Goal: Check status: Check status

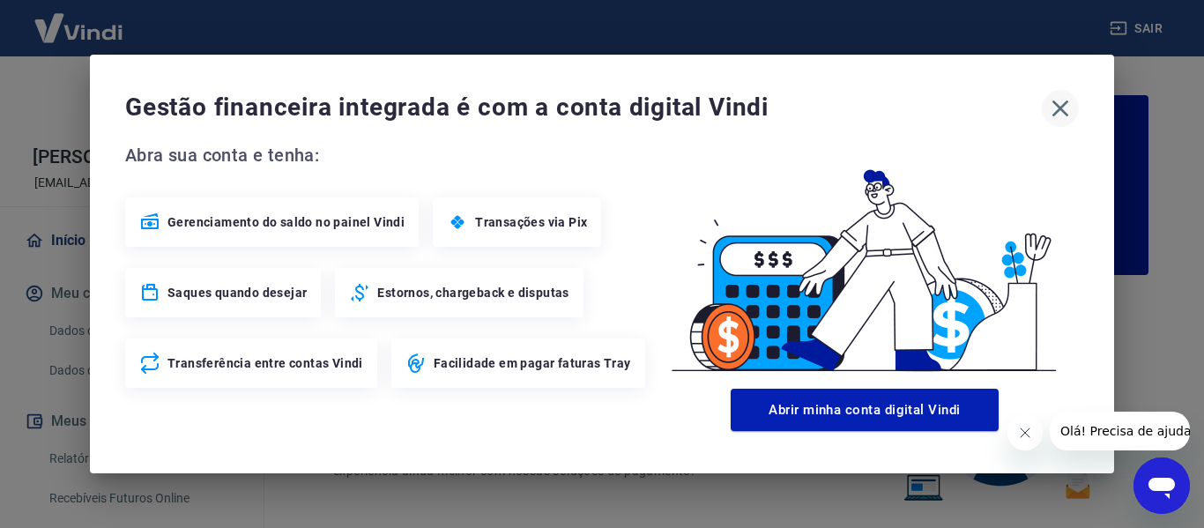
click at [1066, 108] on icon "button" at bounding box center [1060, 108] width 28 height 28
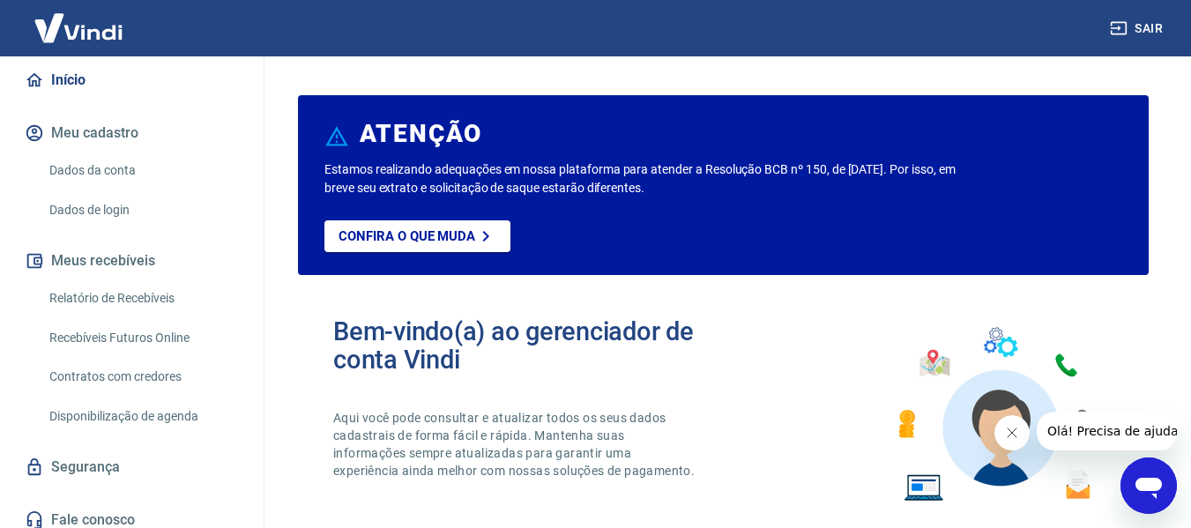
scroll to position [172, 0]
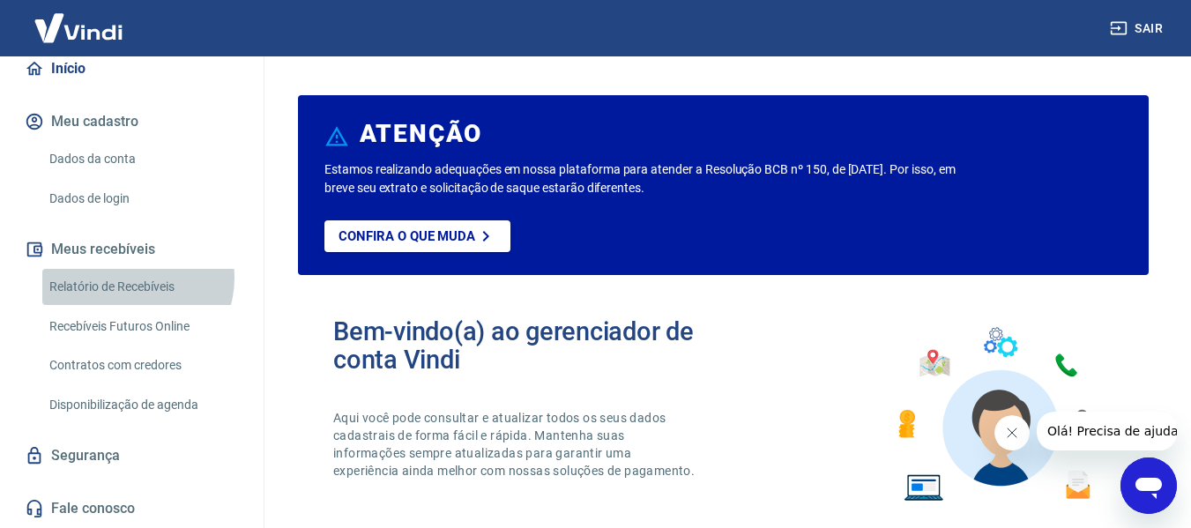
click at [132, 278] on link "Relatório de Recebíveis" at bounding box center [142, 287] width 200 height 36
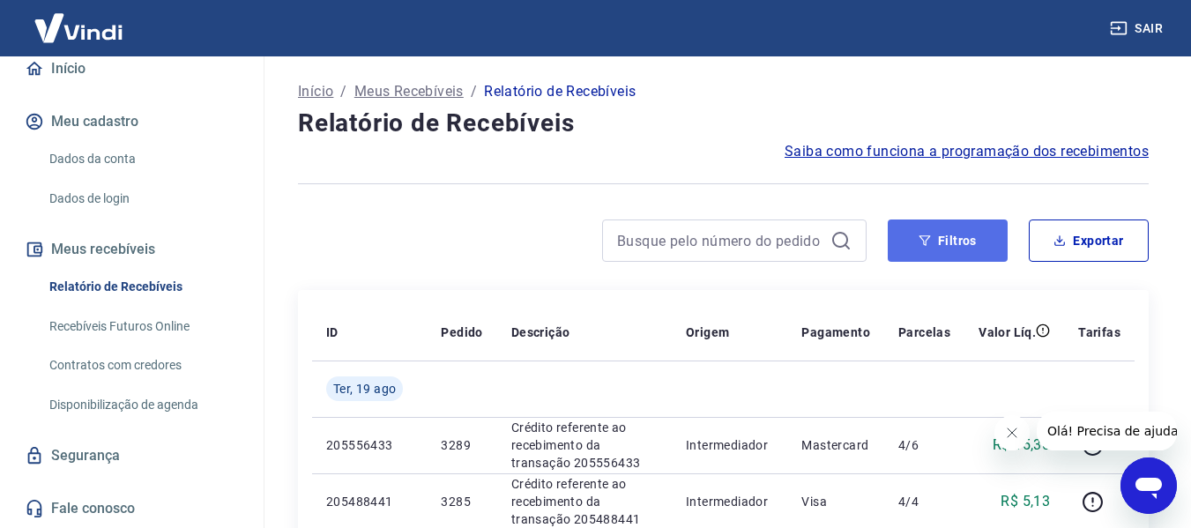
click at [938, 244] on button "Filtros" at bounding box center [948, 240] width 120 height 42
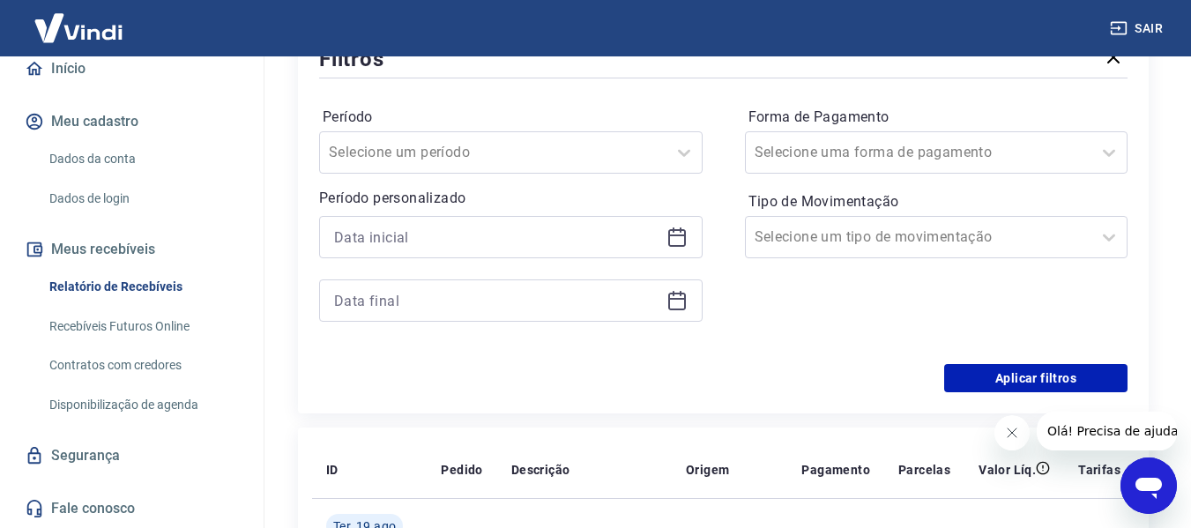
scroll to position [264, 0]
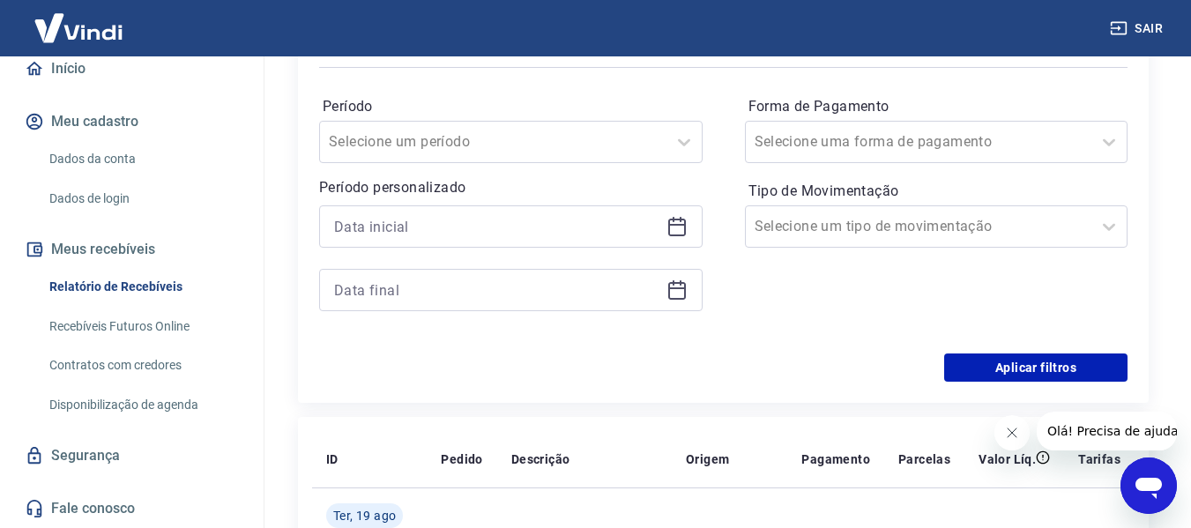
click at [683, 236] on icon at bounding box center [676, 226] width 21 height 21
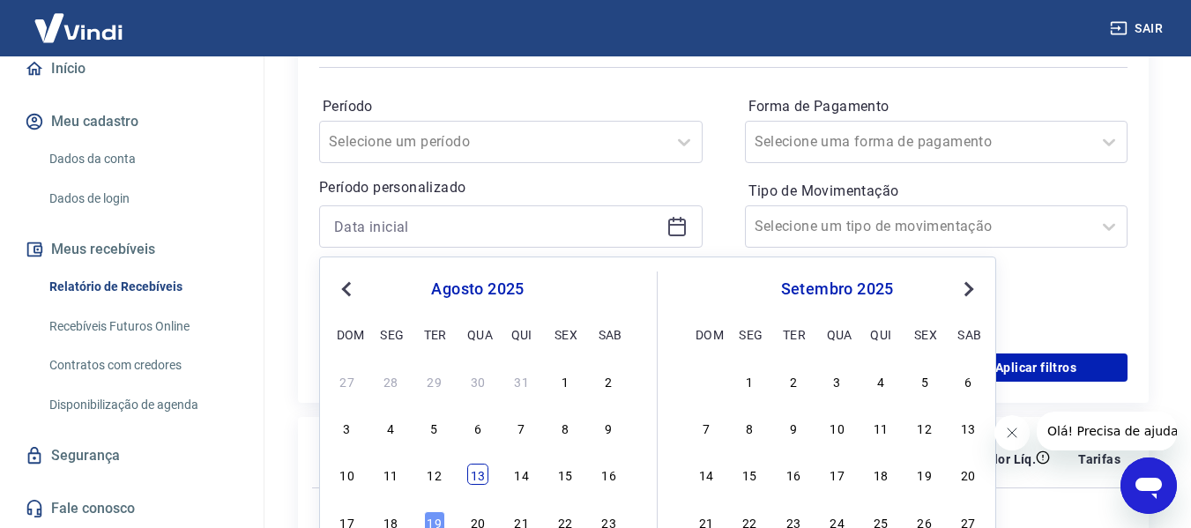
click at [478, 480] on div "13" at bounding box center [477, 474] width 21 height 21
type input "[DATE]"
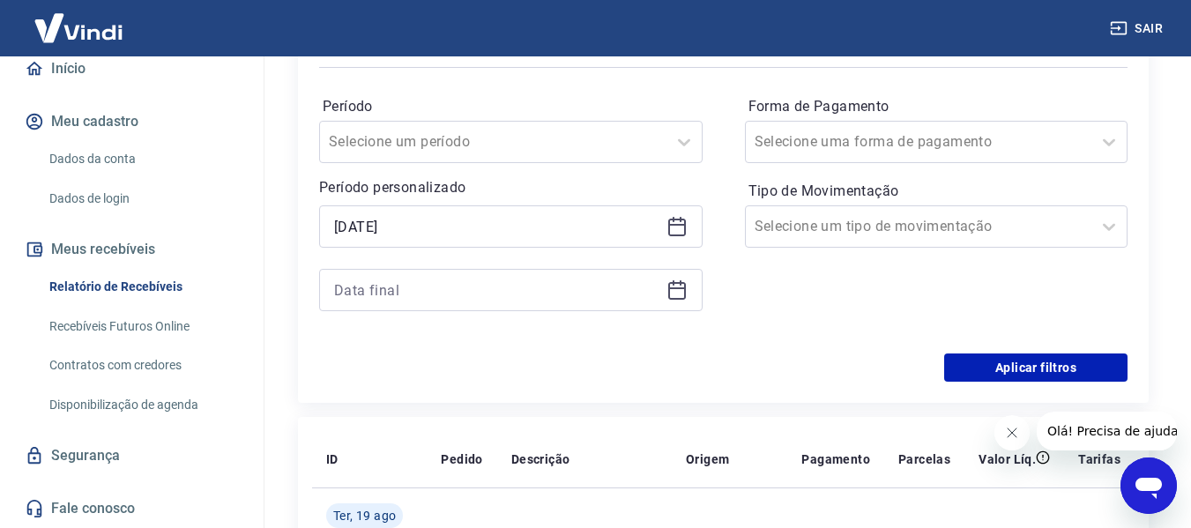
click at [678, 301] on div at bounding box center [510, 290] width 383 height 42
click at [681, 289] on icon at bounding box center [677, 288] width 18 height 2
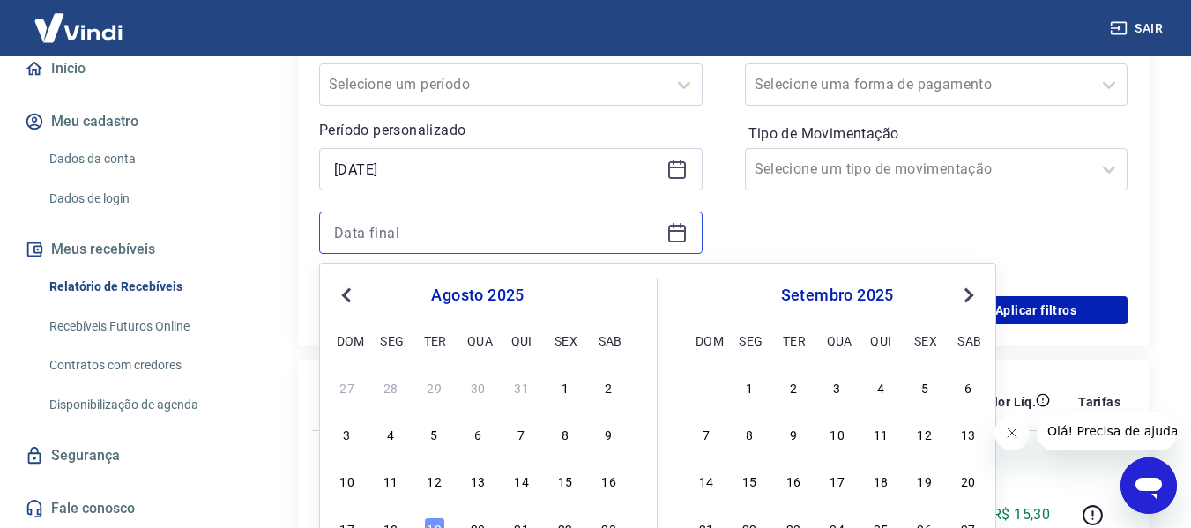
scroll to position [353, 0]
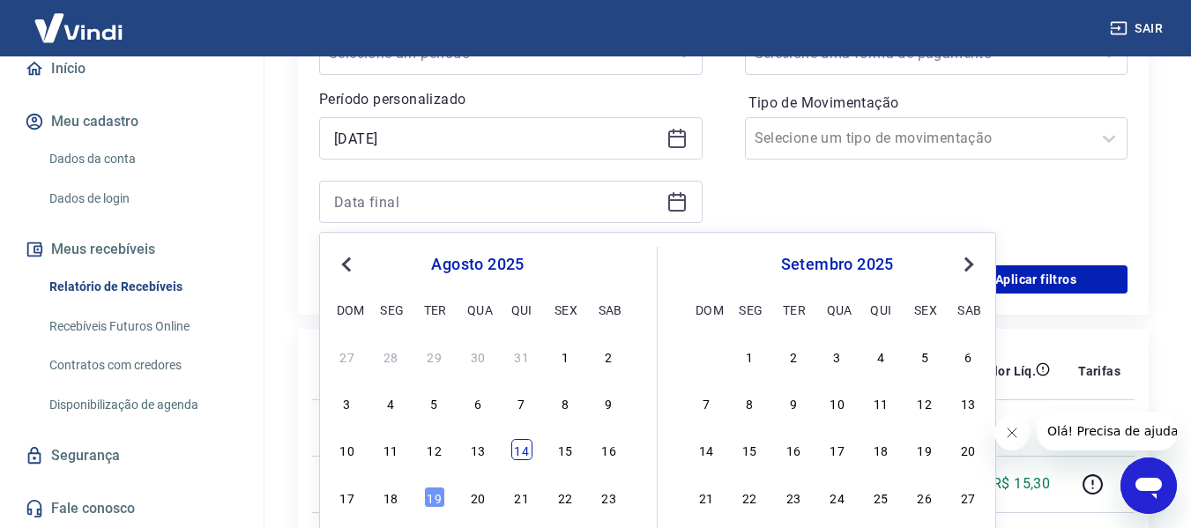
click at [524, 450] on div "14" at bounding box center [521, 449] width 21 height 21
type input "[DATE]"
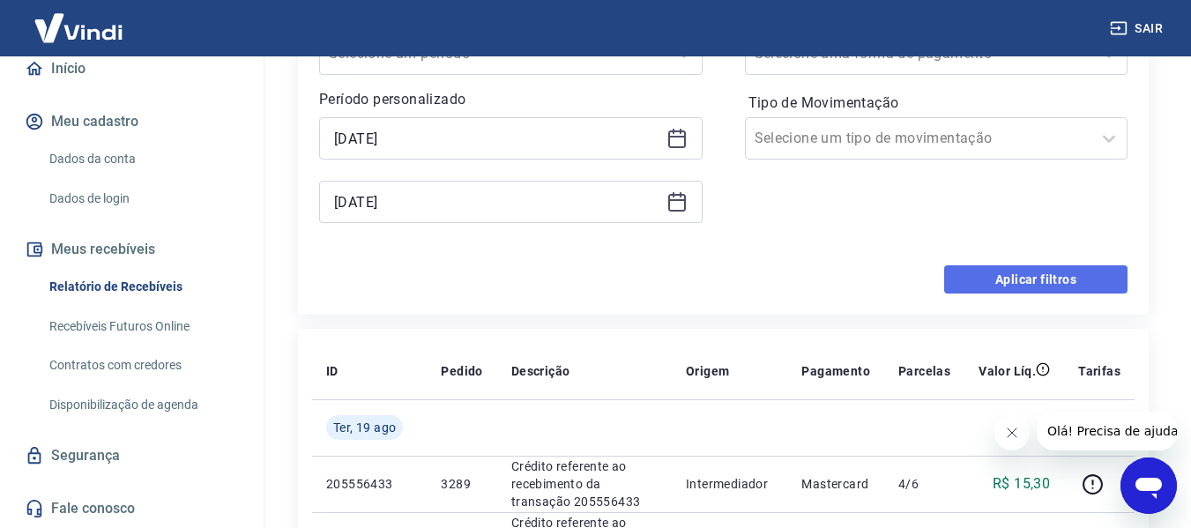
click at [1071, 269] on button "Aplicar filtros" at bounding box center [1035, 279] width 183 height 28
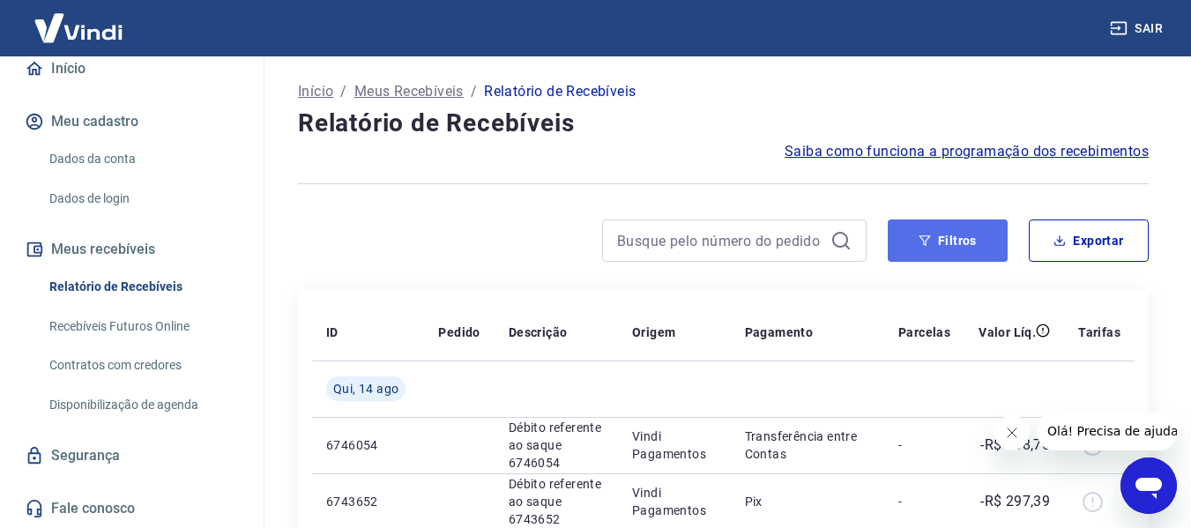
click at [940, 234] on button "Filtros" at bounding box center [948, 240] width 120 height 42
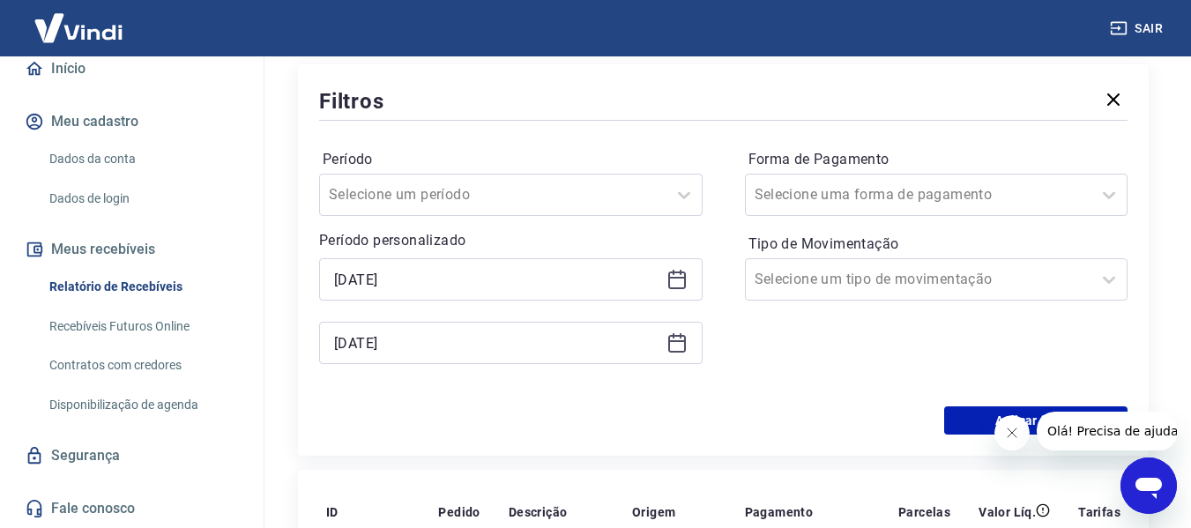
scroll to position [264, 0]
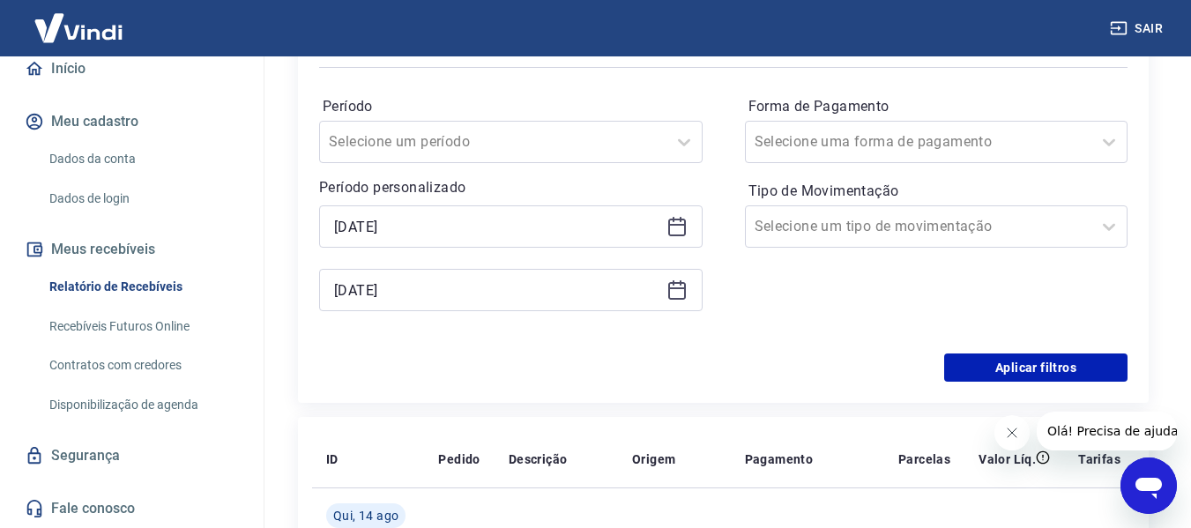
click at [674, 226] on icon at bounding box center [677, 225] width 18 height 2
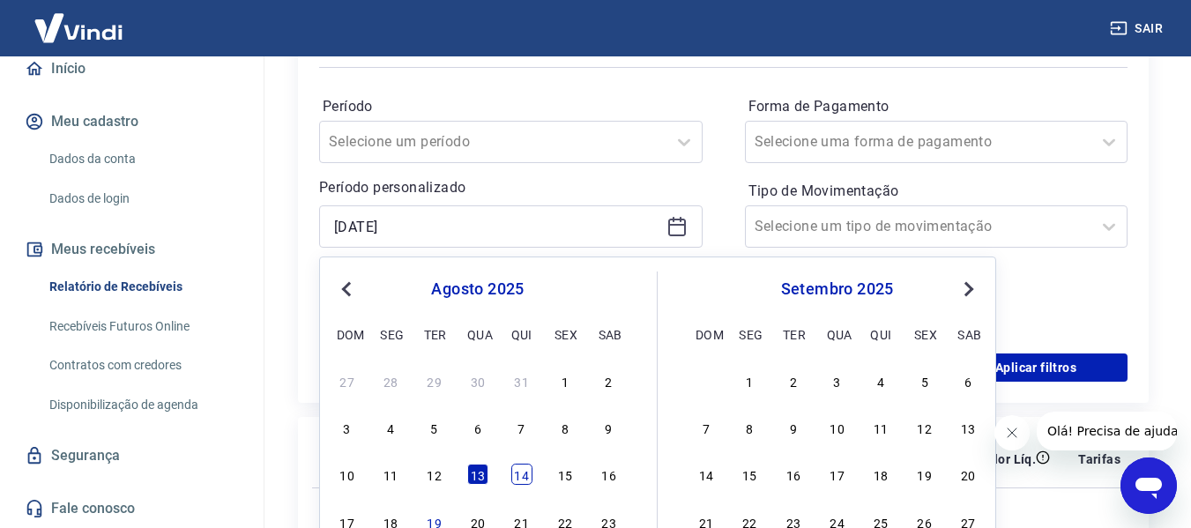
click at [518, 470] on div "14" at bounding box center [521, 474] width 21 height 21
type input "[DATE]"
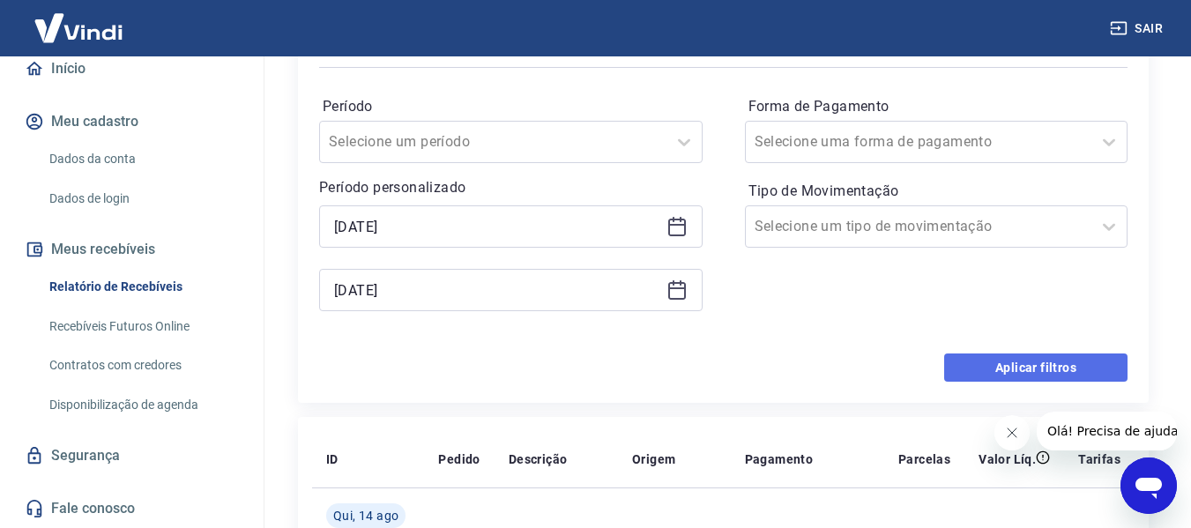
click at [1013, 362] on button "Aplicar filtros" at bounding box center [1035, 367] width 183 height 28
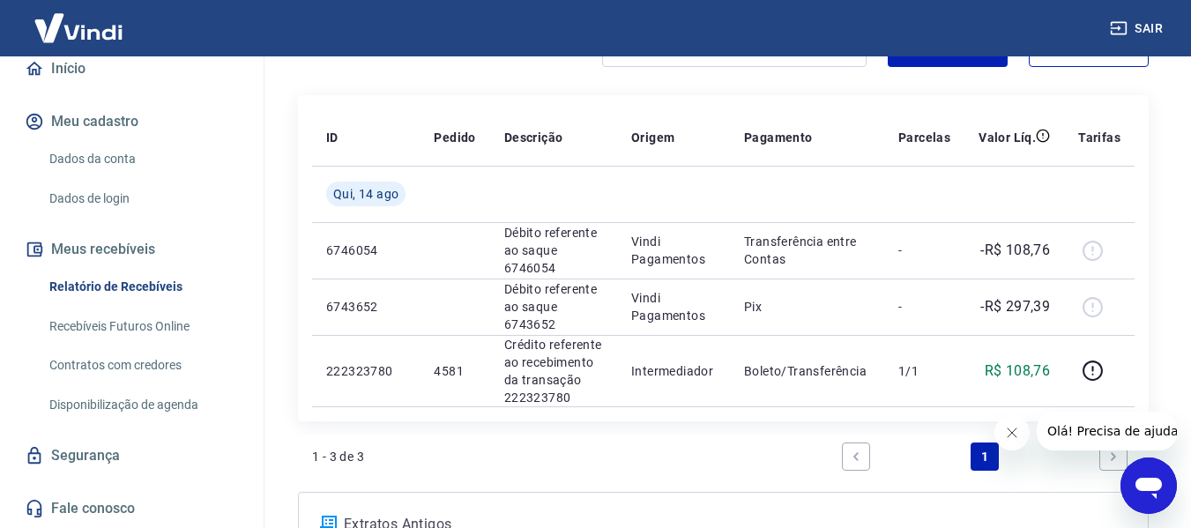
scroll to position [264, 0]
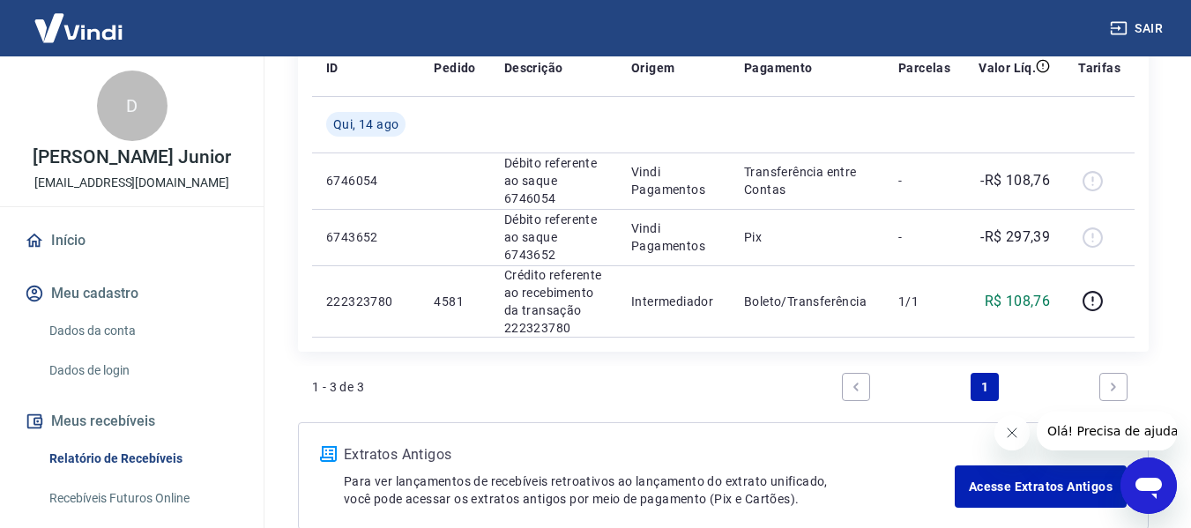
click at [1013, 437] on icon "Fechar mensagem da empresa" at bounding box center [1011, 433] width 14 height 14
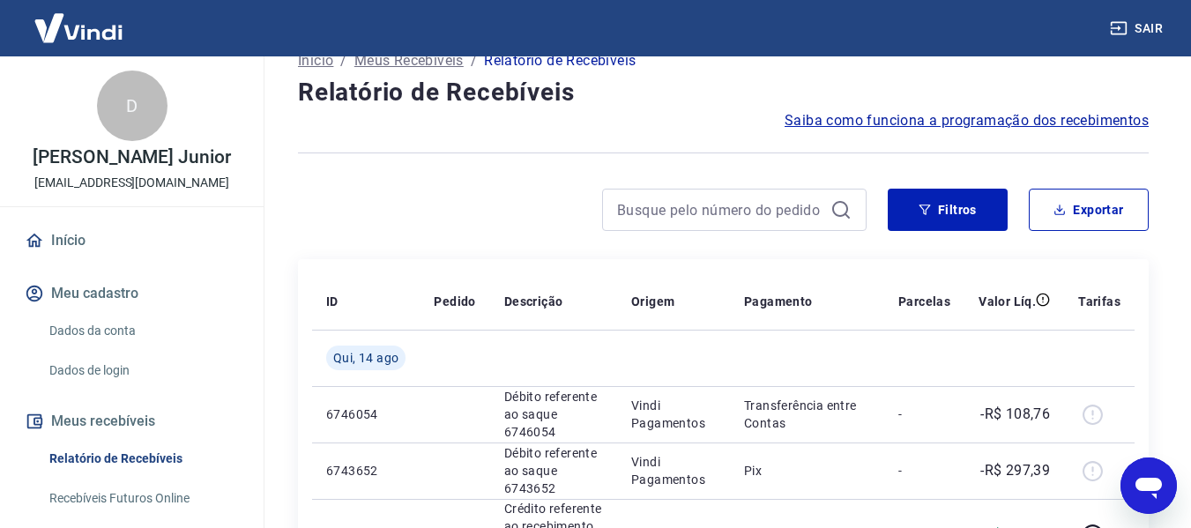
scroll to position [0, 0]
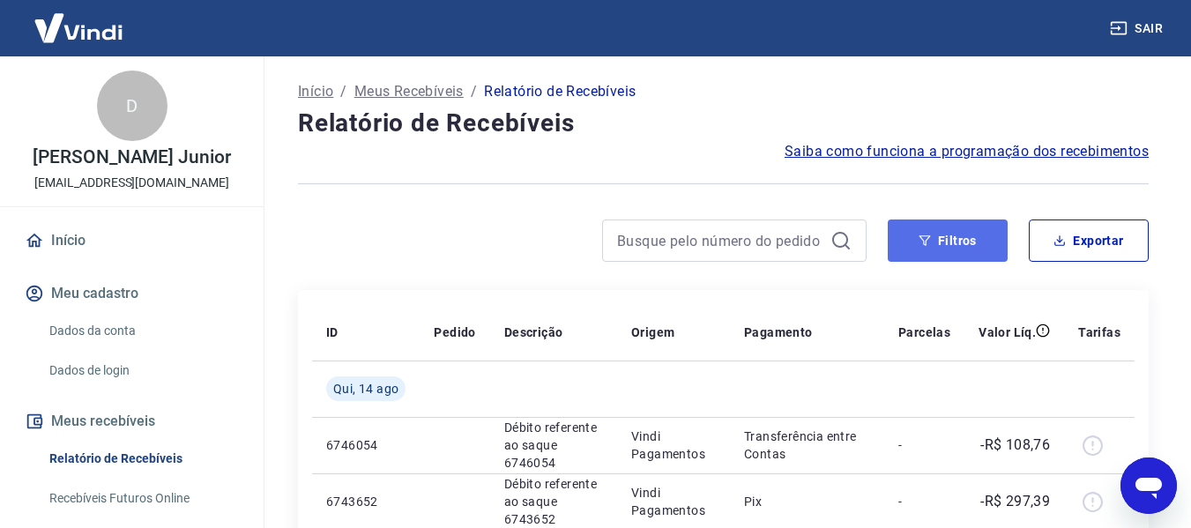
click at [956, 242] on button "Filtros" at bounding box center [948, 240] width 120 height 42
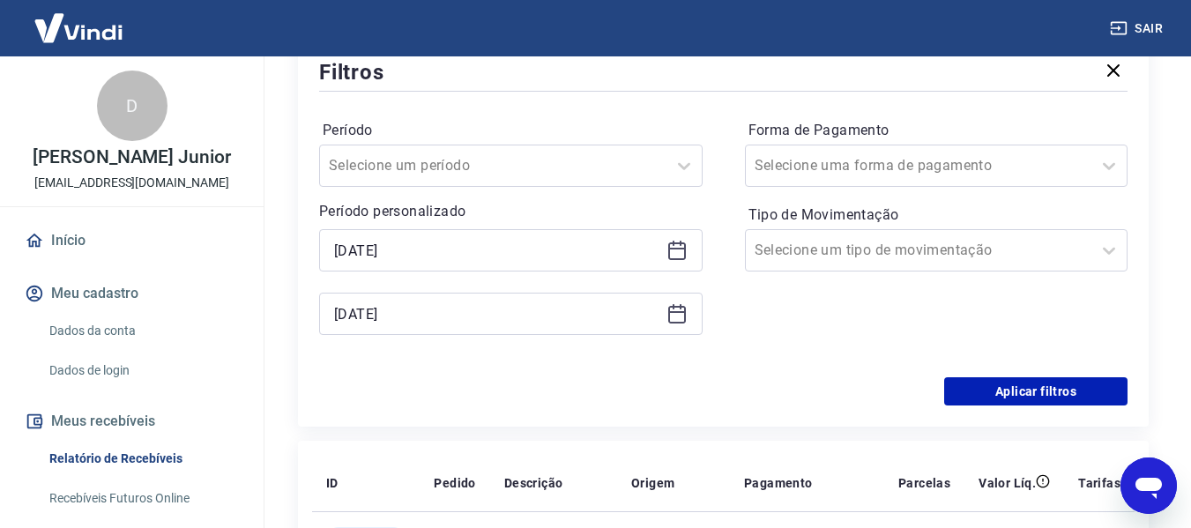
scroll to position [264, 0]
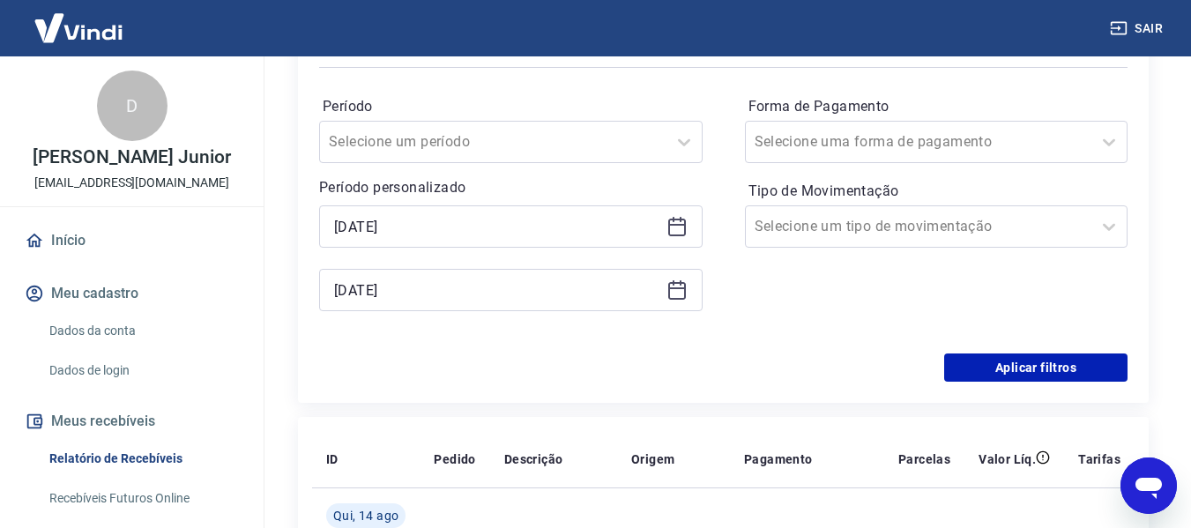
click at [680, 223] on icon at bounding box center [676, 226] width 21 height 21
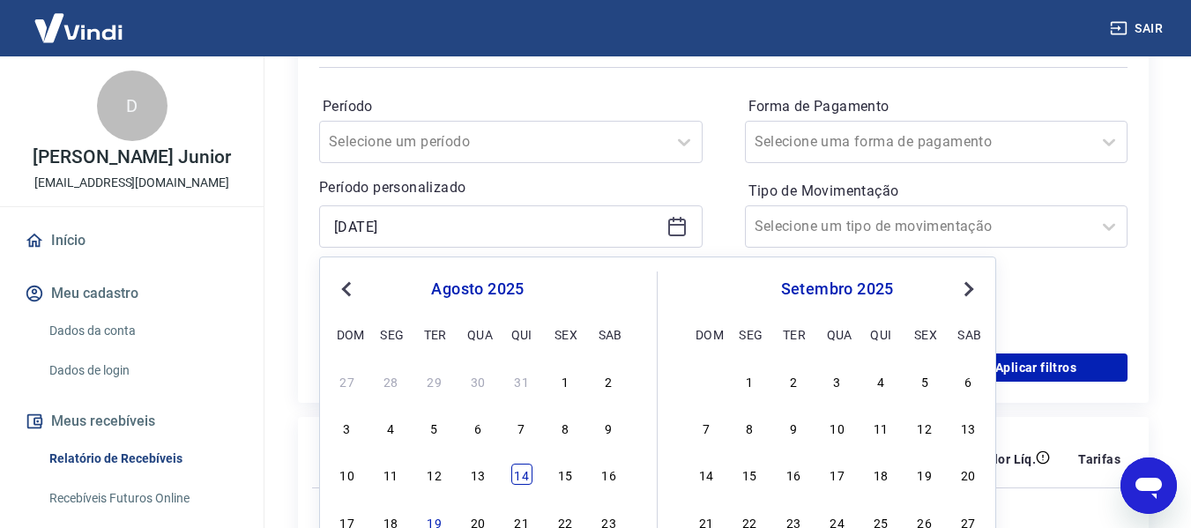
click at [517, 472] on div "14" at bounding box center [521, 474] width 21 height 21
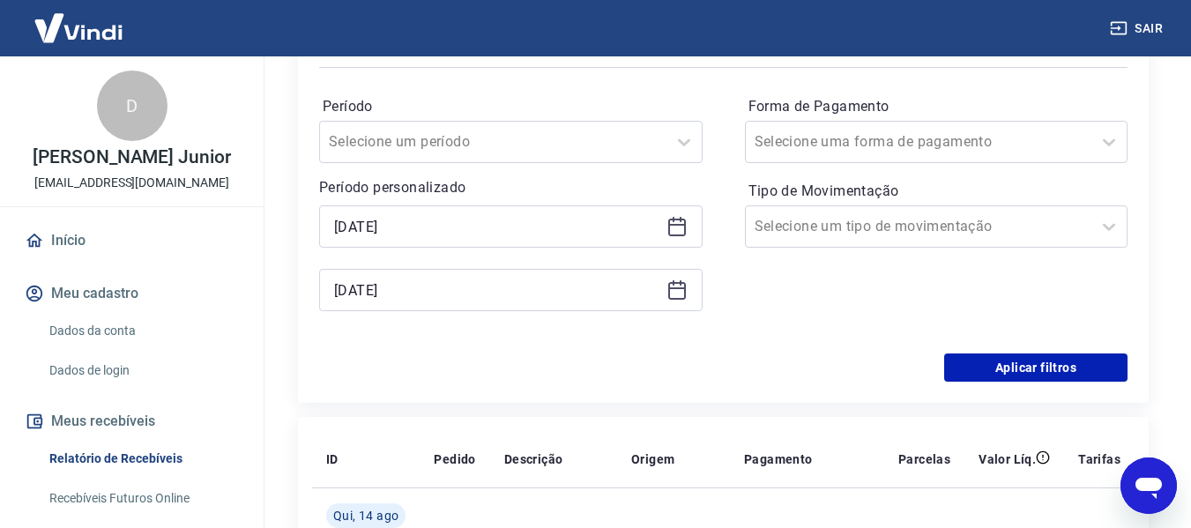
click at [682, 292] on icon at bounding box center [676, 289] width 21 height 21
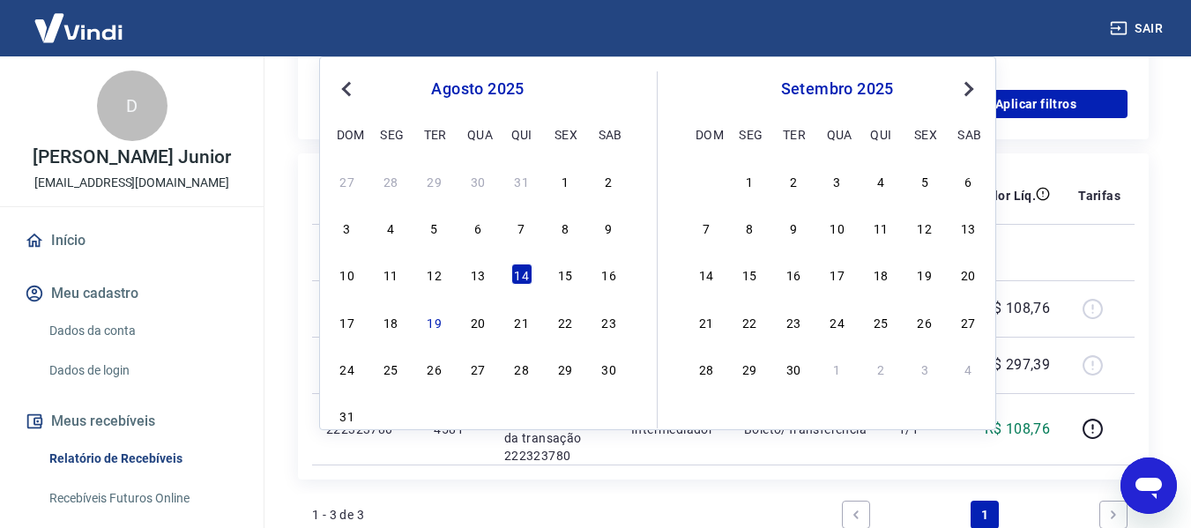
scroll to position [529, 0]
click at [394, 328] on div "18" at bounding box center [390, 320] width 21 height 21
type input "[DATE]"
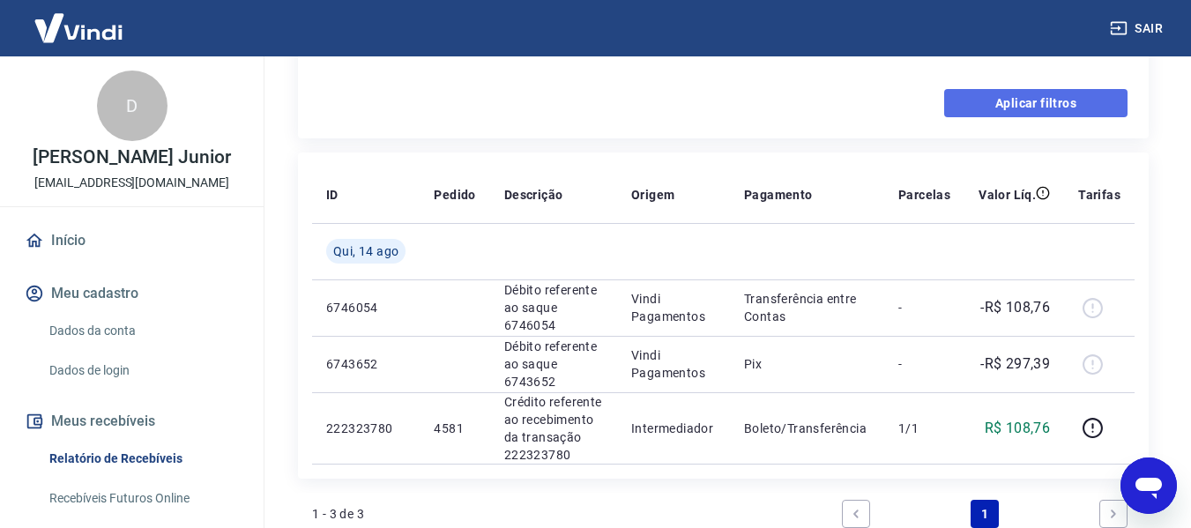
click at [1057, 113] on button "Aplicar filtros" at bounding box center [1035, 103] width 183 height 28
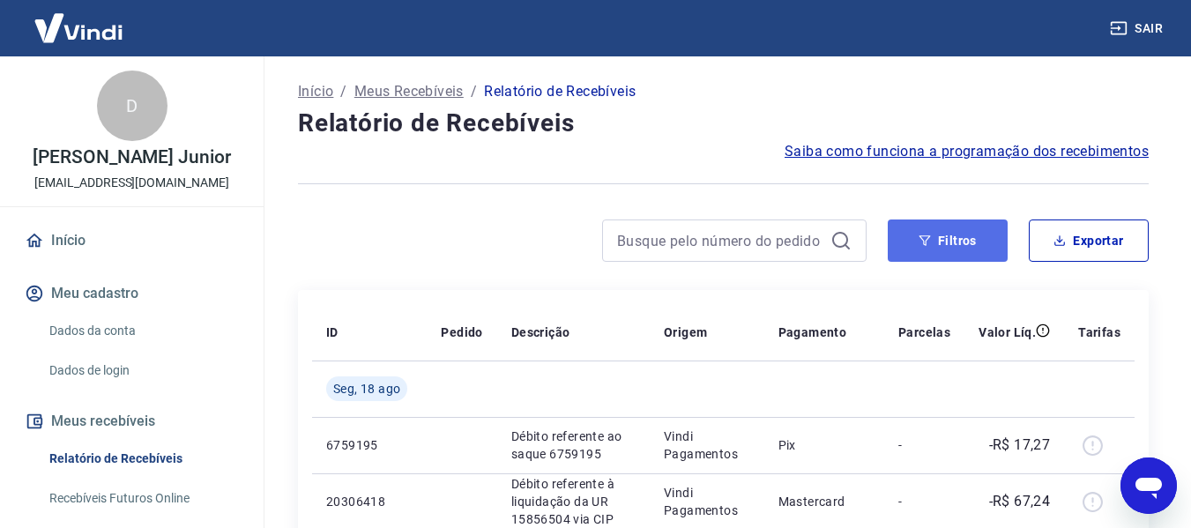
click at [924, 236] on icon "button" at bounding box center [924, 240] width 11 height 11
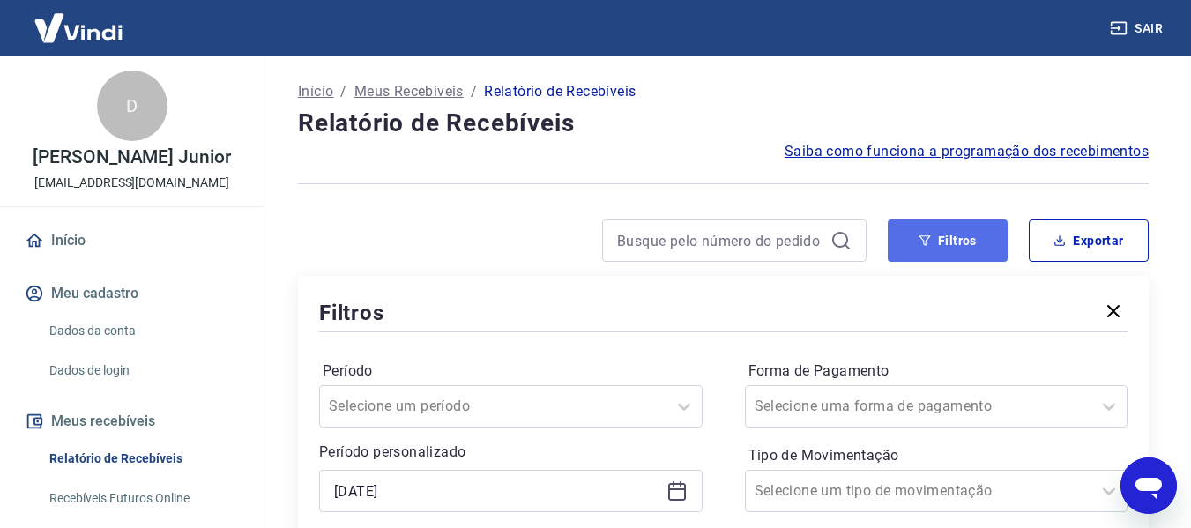
click at [918, 249] on button "Filtros" at bounding box center [948, 240] width 120 height 42
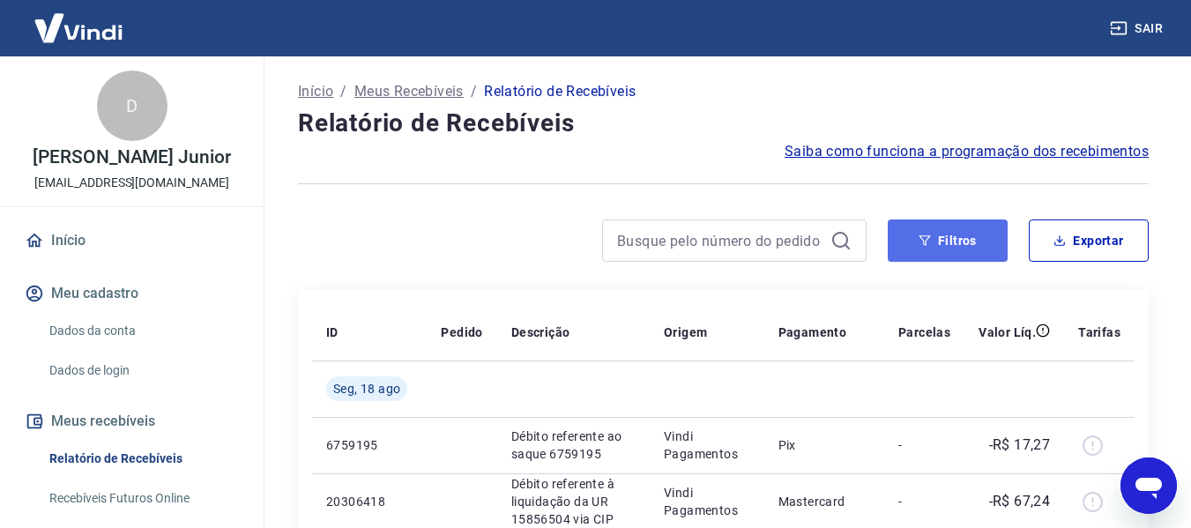
click at [914, 242] on button "Filtros" at bounding box center [948, 240] width 120 height 42
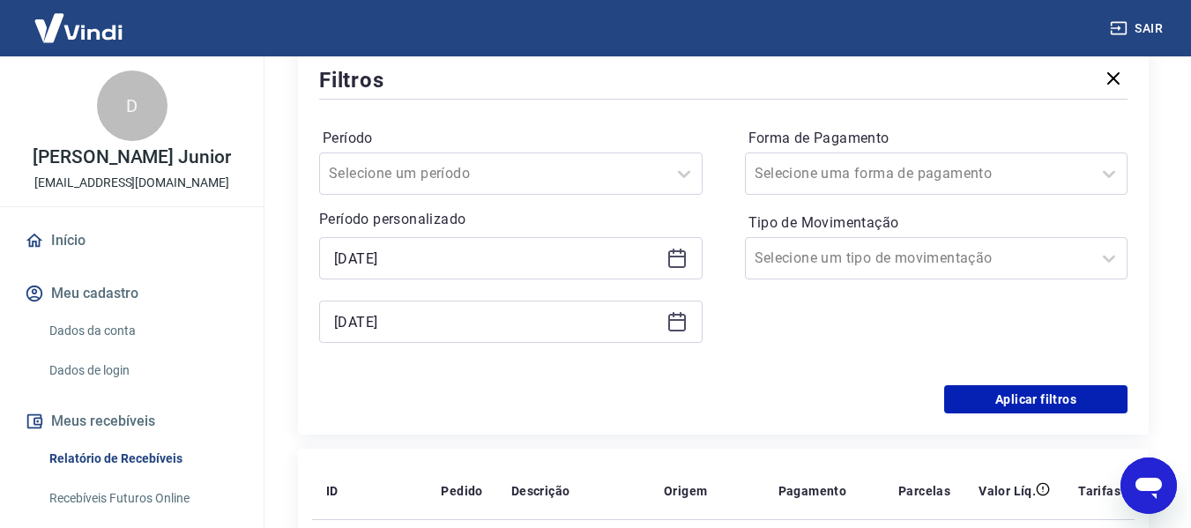
scroll to position [264, 0]
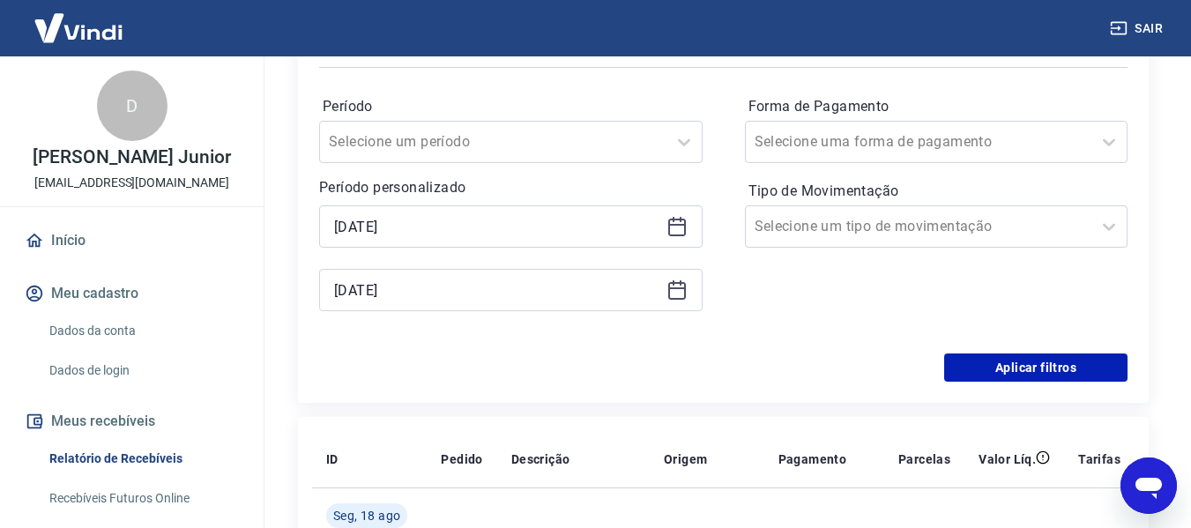
click at [680, 234] on icon at bounding box center [677, 228] width 18 height 18
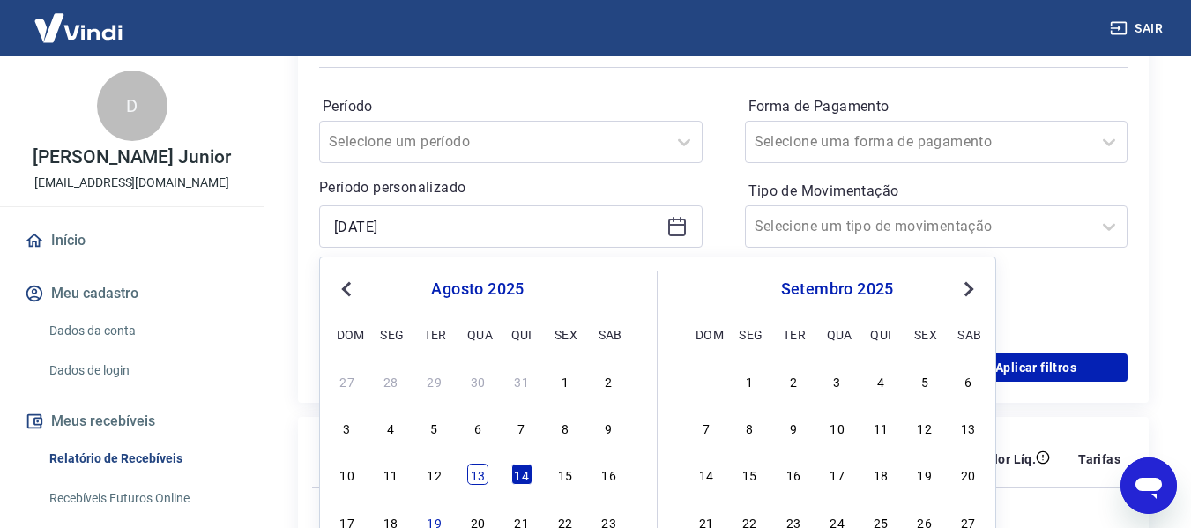
click at [469, 472] on div "13" at bounding box center [477, 474] width 21 height 21
type input "[DATE]"
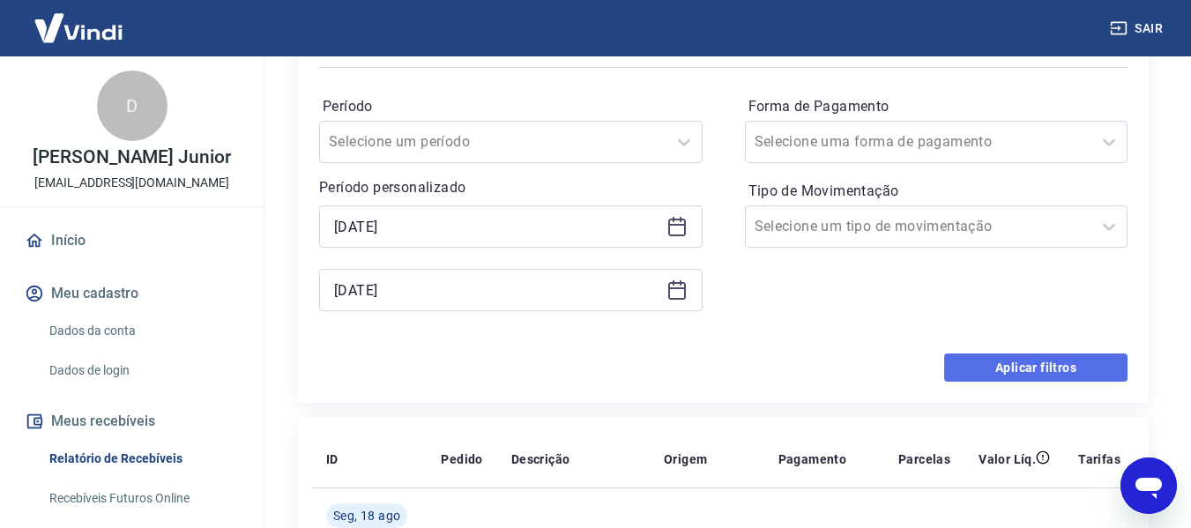
click at [1112, 368] on button "Aplicar filtros" at bounding box center [1035, 367] width 183 height 28
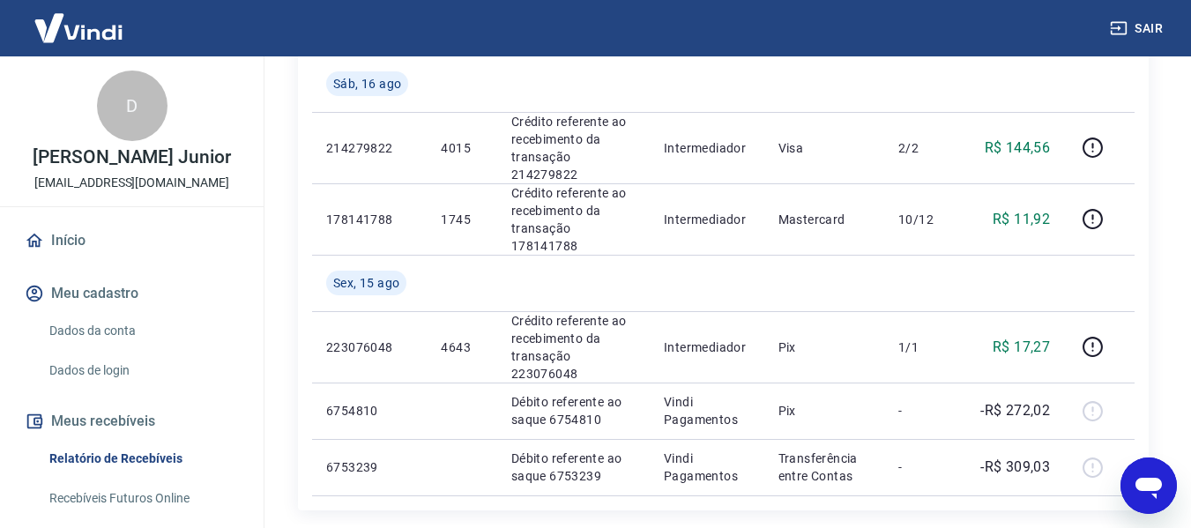
scroll to position [1418, 0]
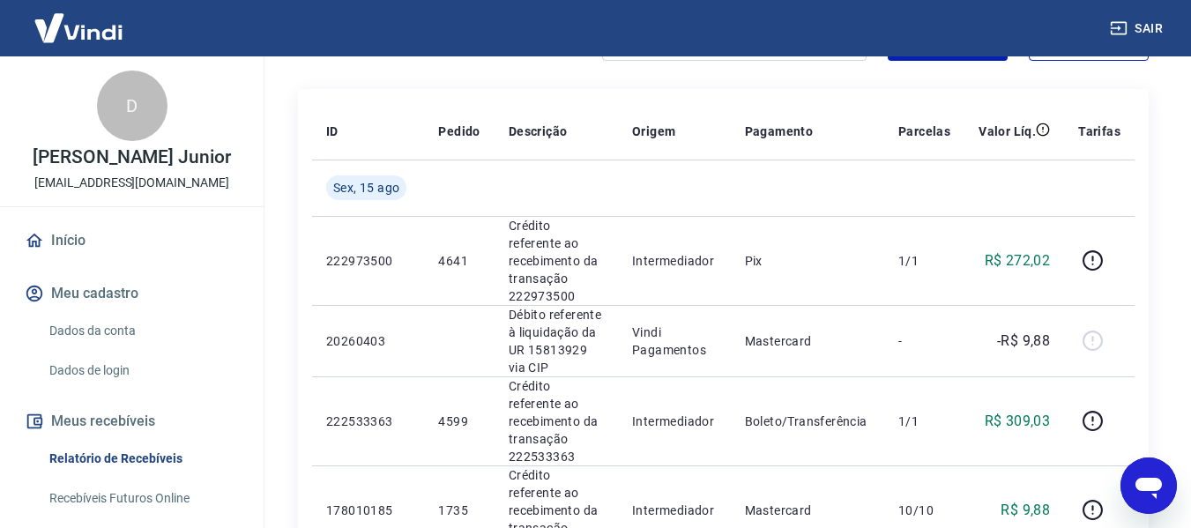
scroll to position [199, 0]
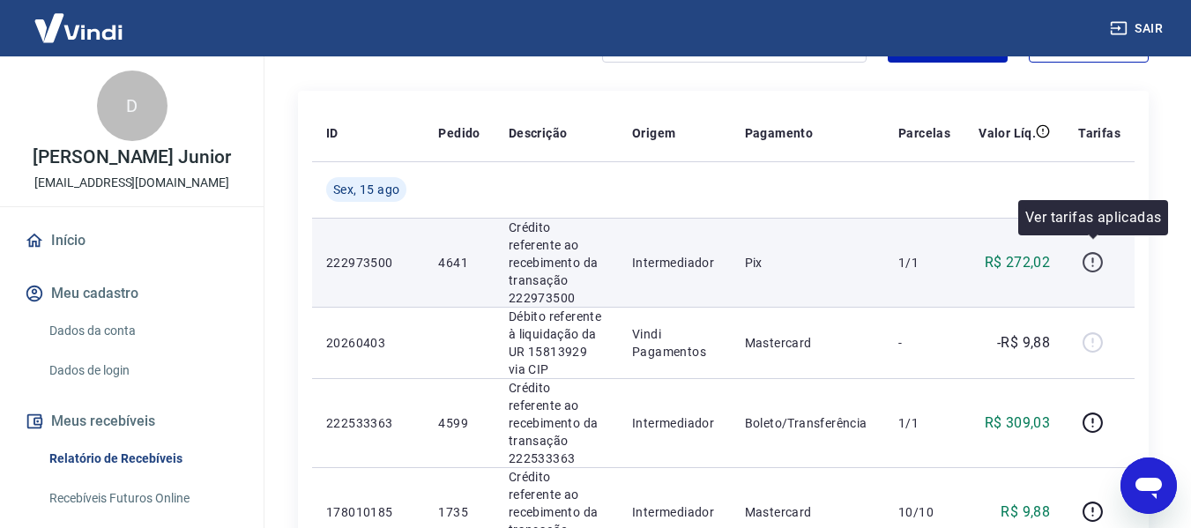
click at [1093, 257] on icon "button" at bounding box center [1092, 259] width 2 height 5
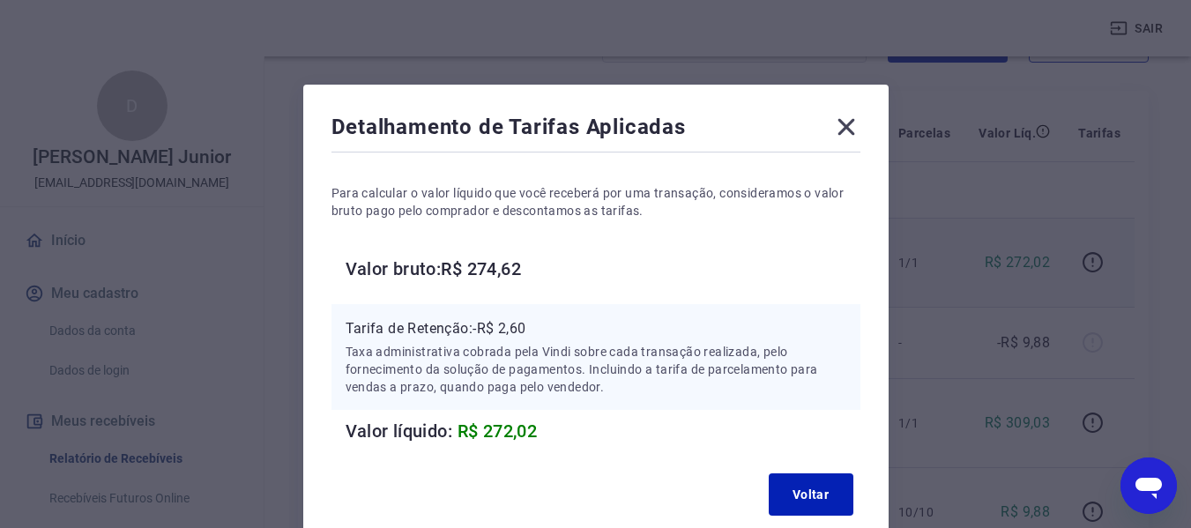
click at [838, 131] on icon at bounding box center [846, 127] width 28 height 28
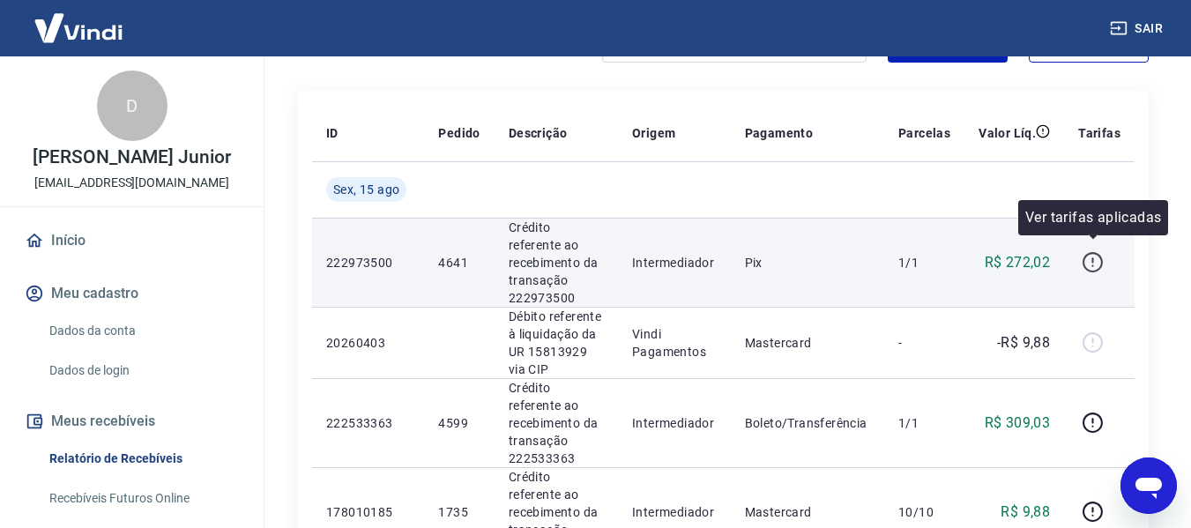
click at [1087, 251] on icon "button" at bounding box center [1093, 262] width 22 height 22
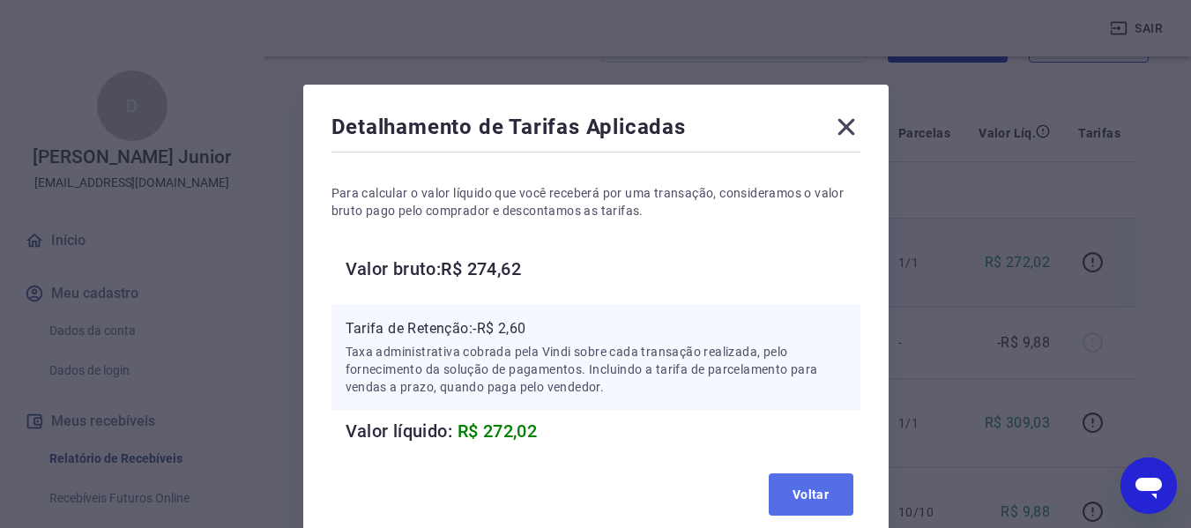
click at [811, 496] on button "Voltar" at bounding box center [811, 494] width 85 height 42
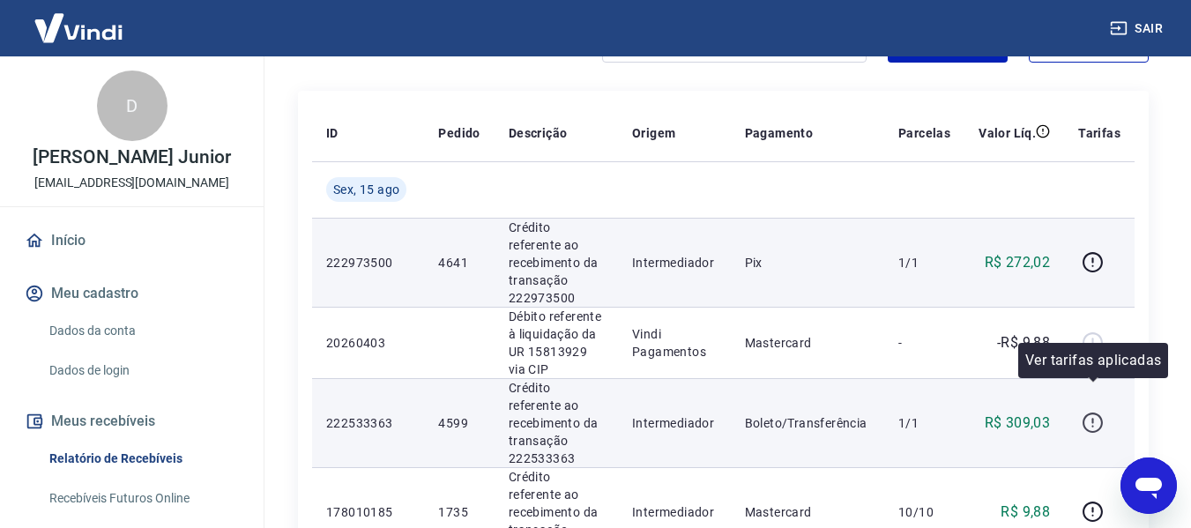
click at [1091, 412] on icon "button" at bounding box center [1093, 423] width 22 height 22
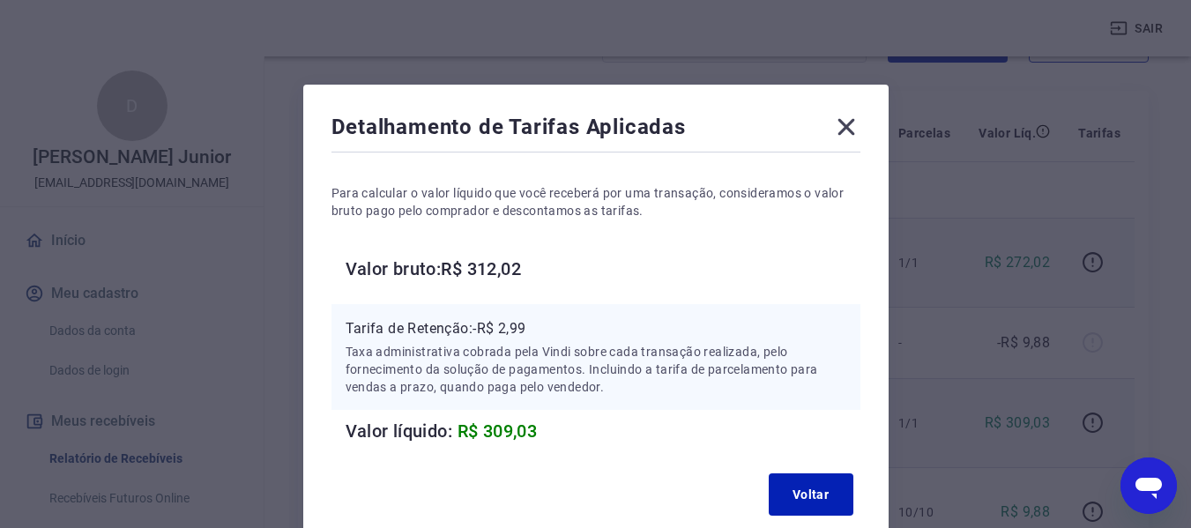
click at [839, 125] on icon at bounding box center [846, 127] width 28 height 28
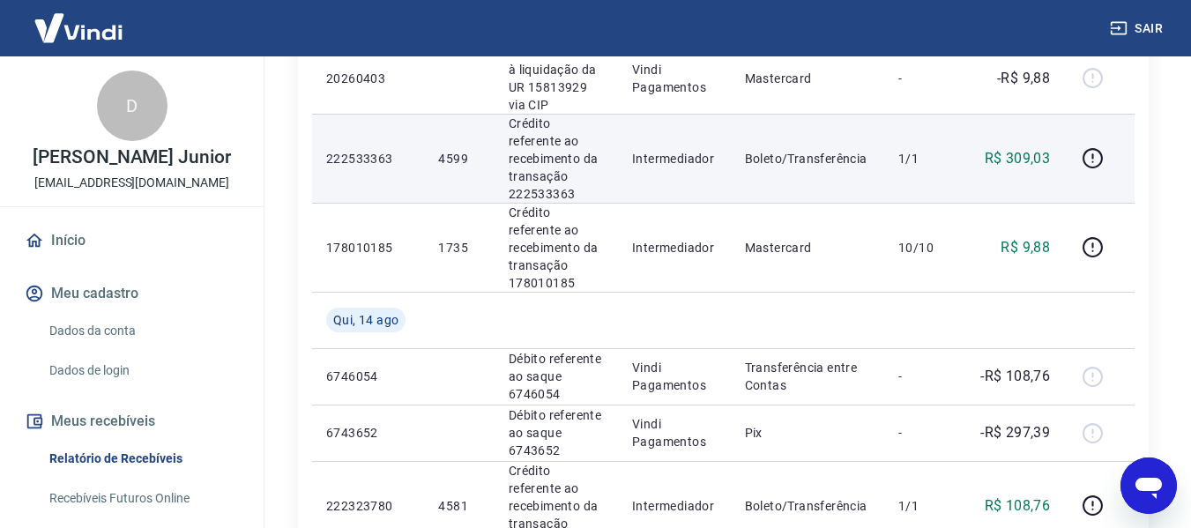
scroll to position [376, 0]
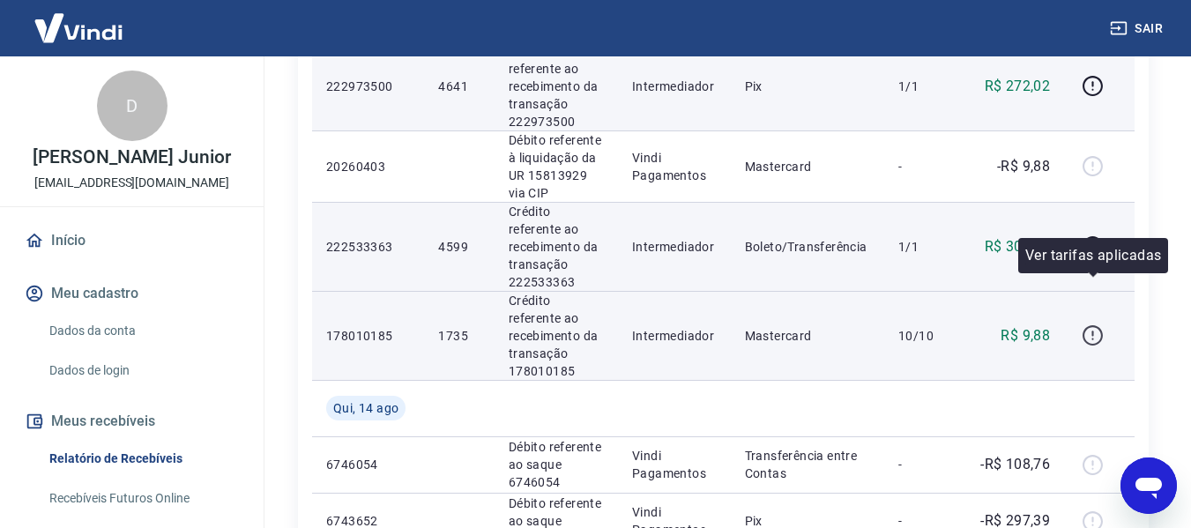
click at [1097, 325] on icon "button" at bounding box center [1092, 335] width 20 height 20
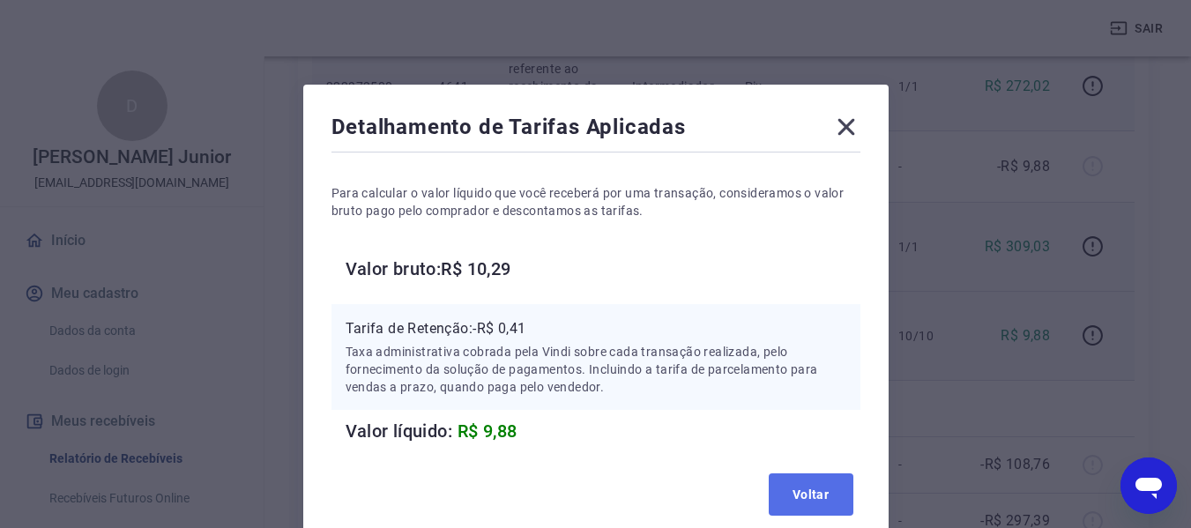
click at [828, 502] on button "Voltar" at bounding box center [811, 494] width 85 height 42
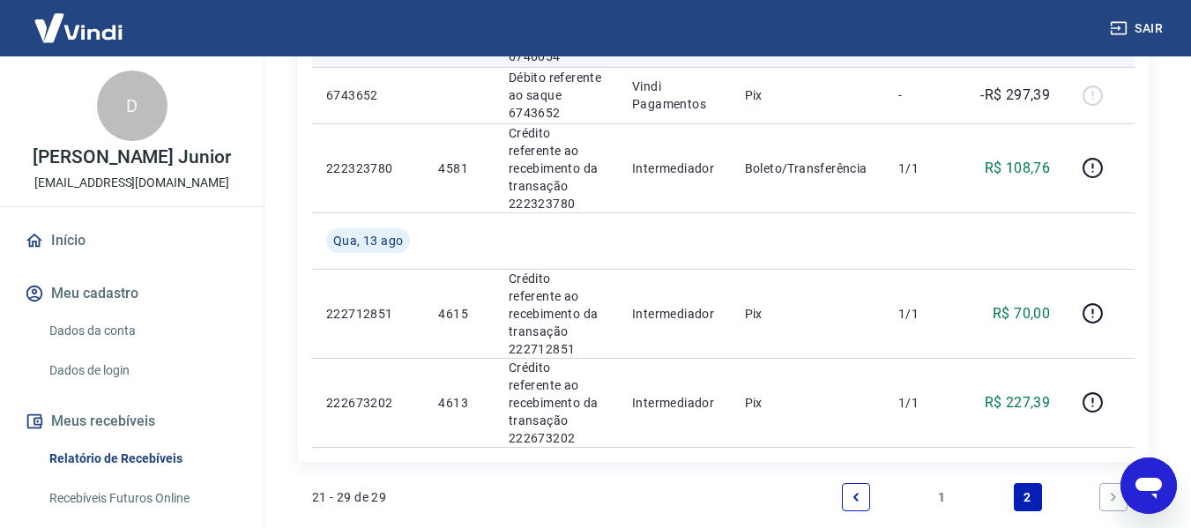
scroll to position [816, 0]
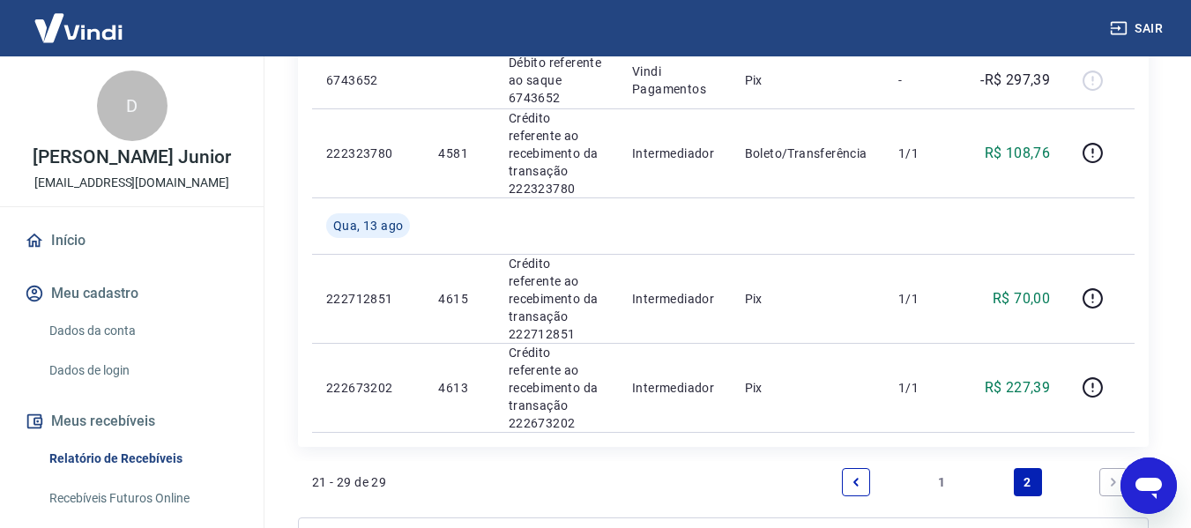
click at [939, 468] on link "1" at bounding box center [941, 482] width 28 height 28
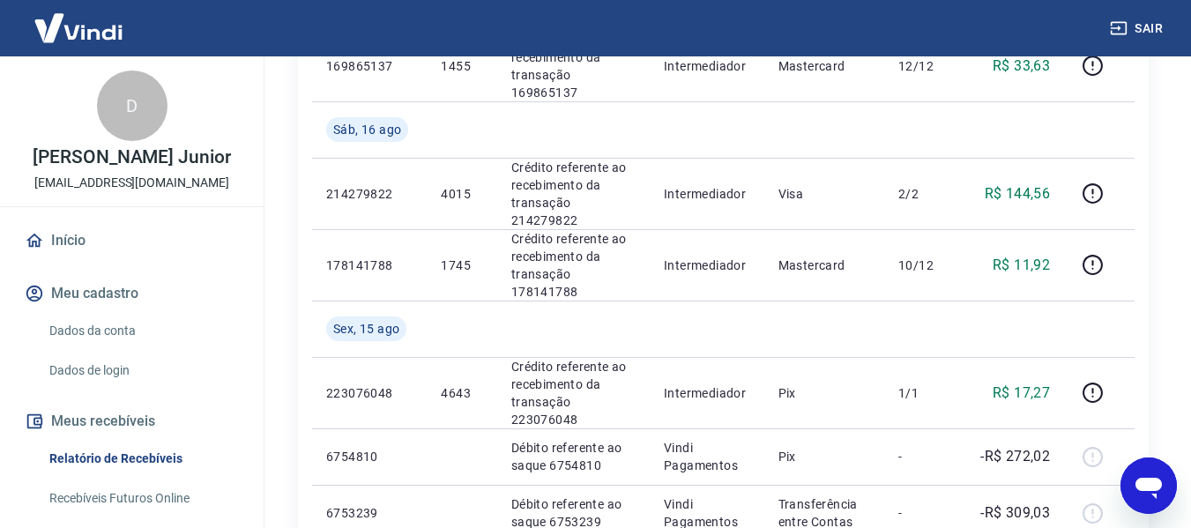
scroll to position [1410, 0]
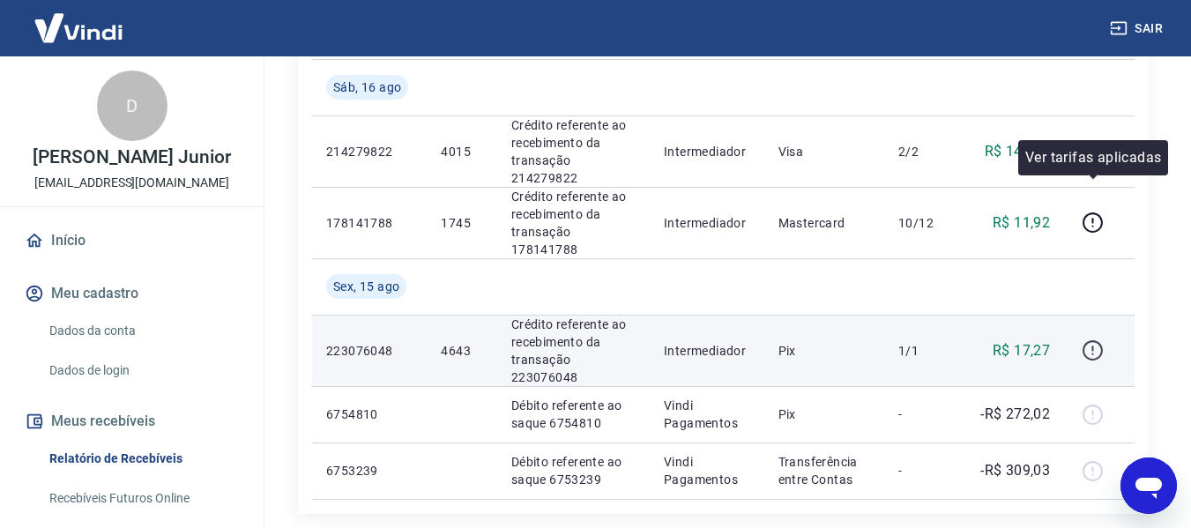
click at [1090, 339] on icon "button" at bounding box center [1093, 350] width 22 height 22
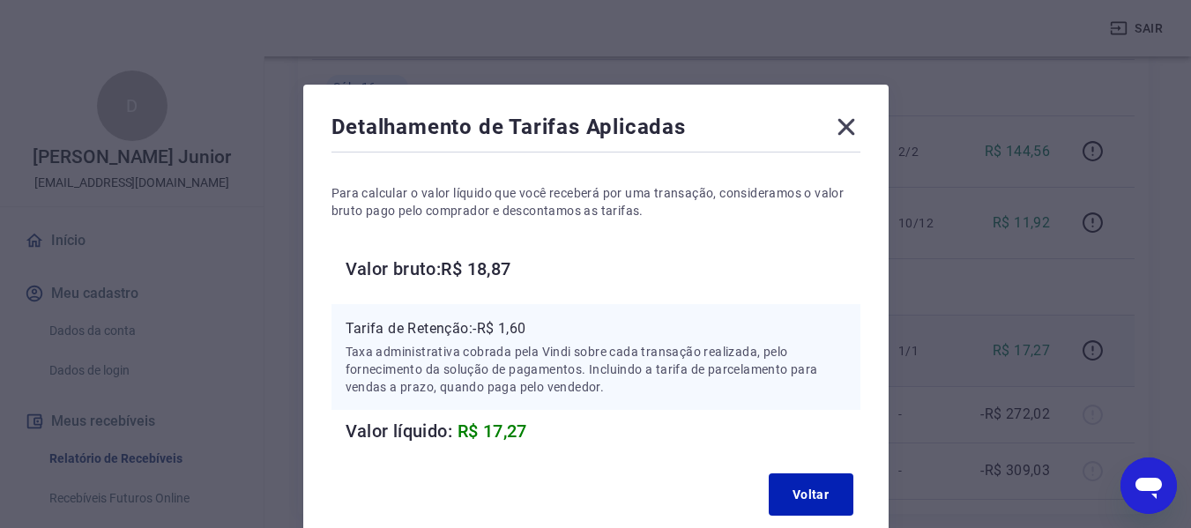
click at [845, 121] on icon at bounding box center [846, 127] width 28 height 28
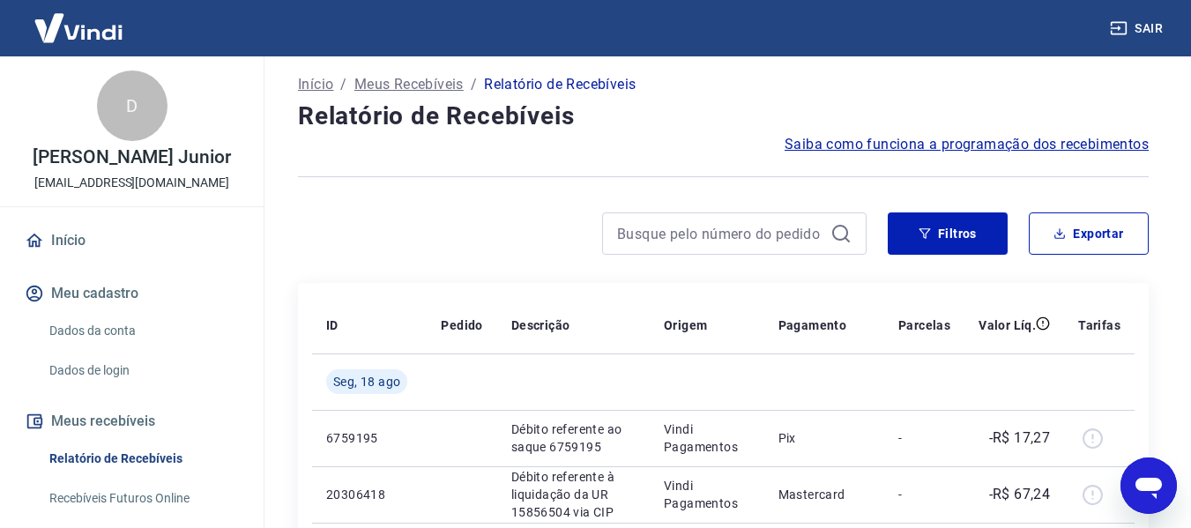
scroll to position [0, 0]
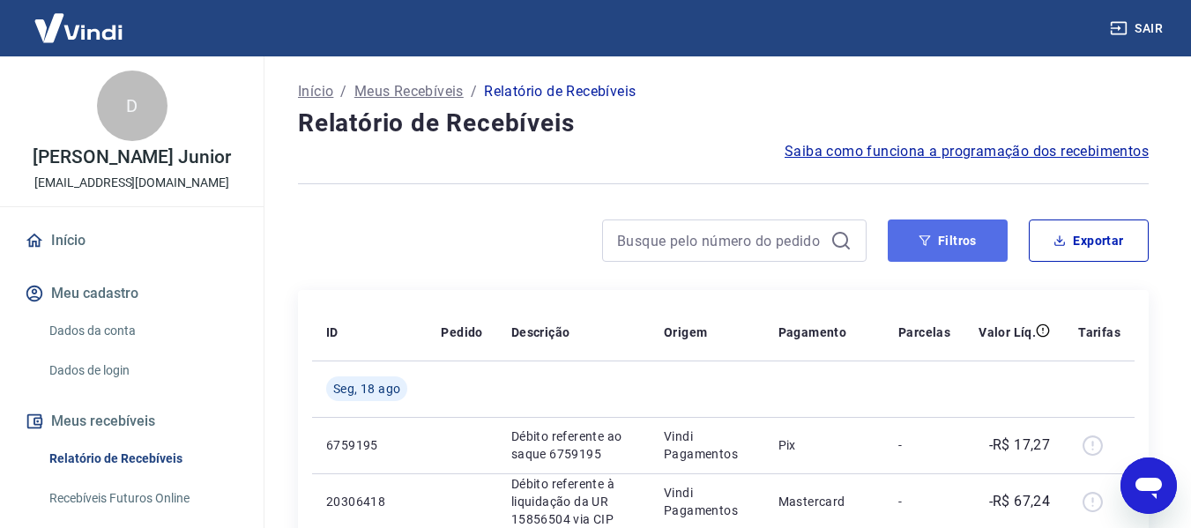
click at [979, 237] on button "Filtros" at bounding box center [948, 240] width 120 height 42
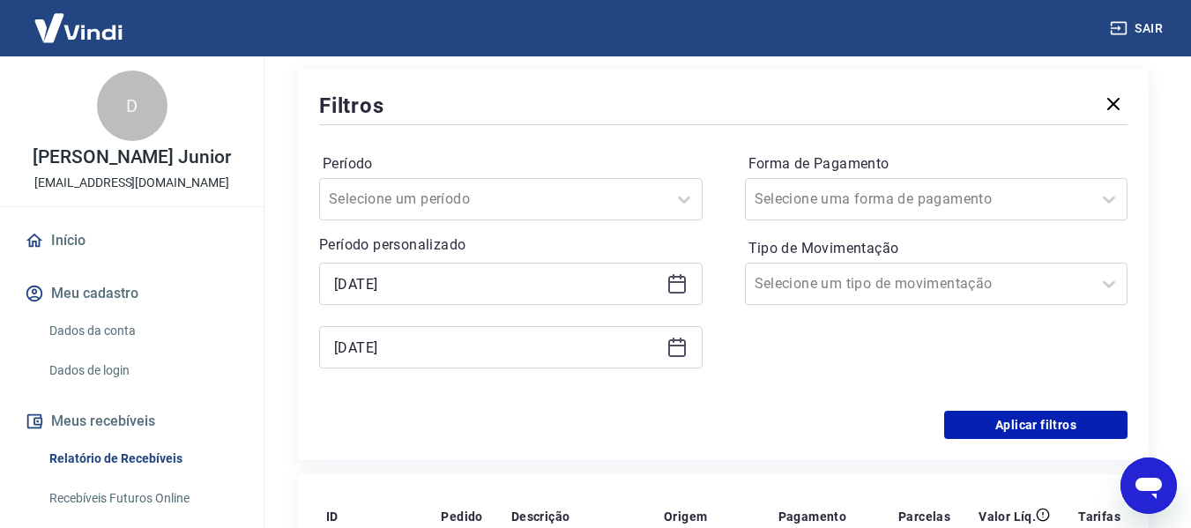
scroll to position [264, 0]
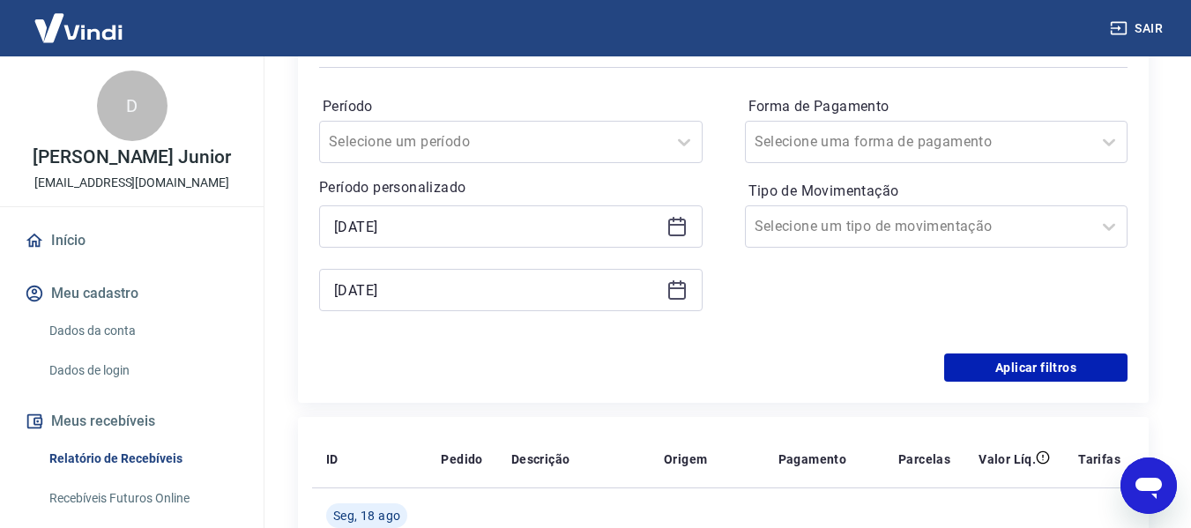
click at [680, 296] on icon at bounding box center [676, 289] width 21 height 21
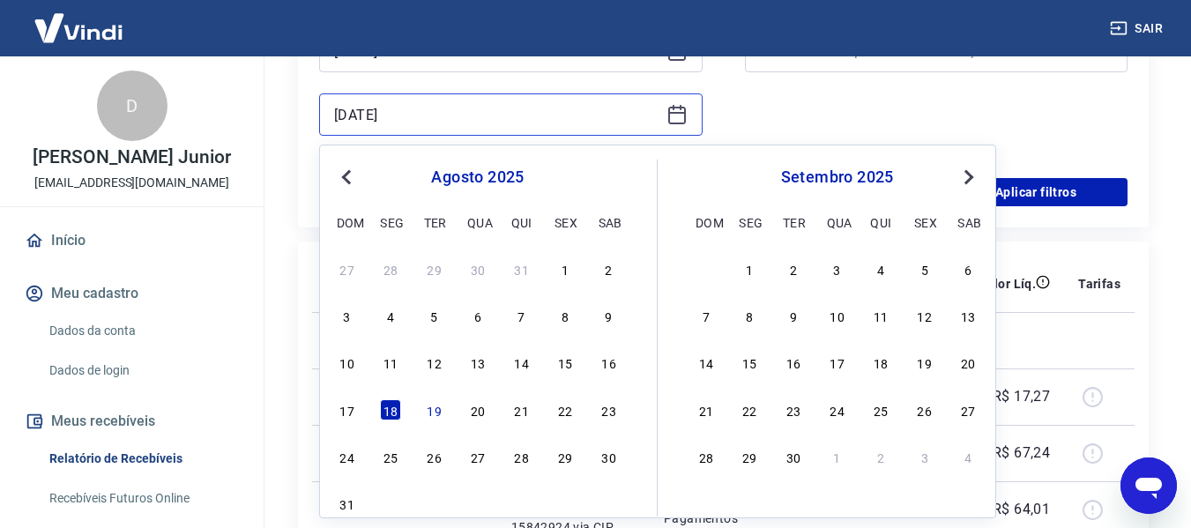
scroll to position [441, 0]
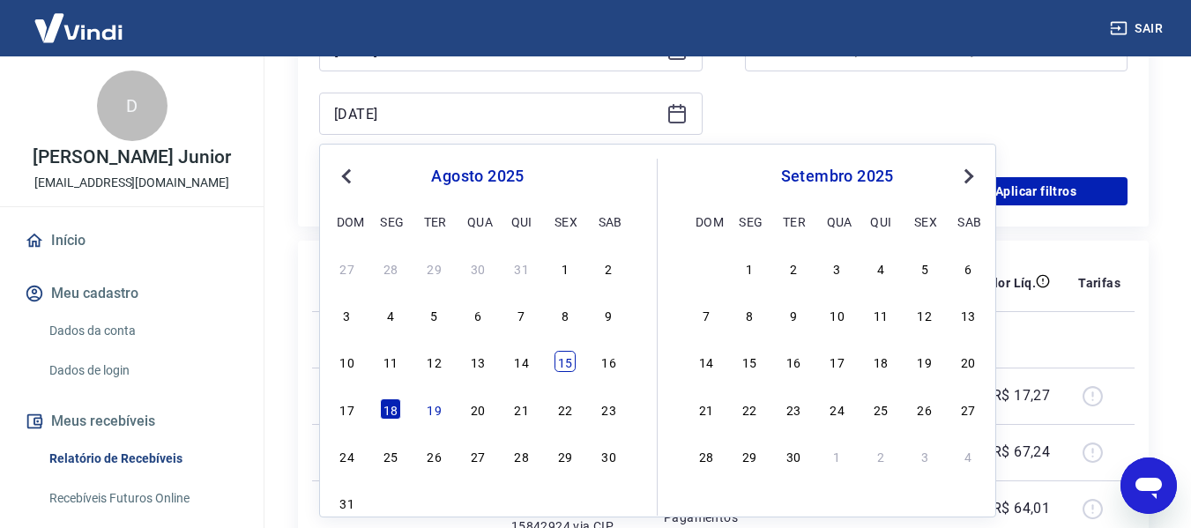
click at [556, 364] on div "15" at bounding box center [564, 361] width 21 height 21
type input "[DATE]"
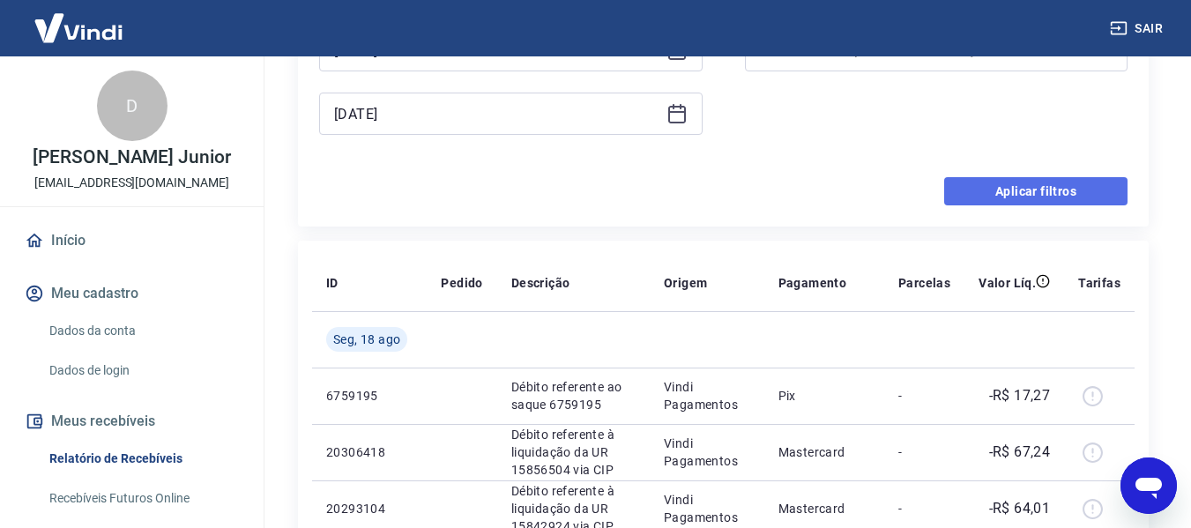
click at [1067, 199] on button "Aplicar filtros" at bounding box center [1035, 191] width 183 height 28
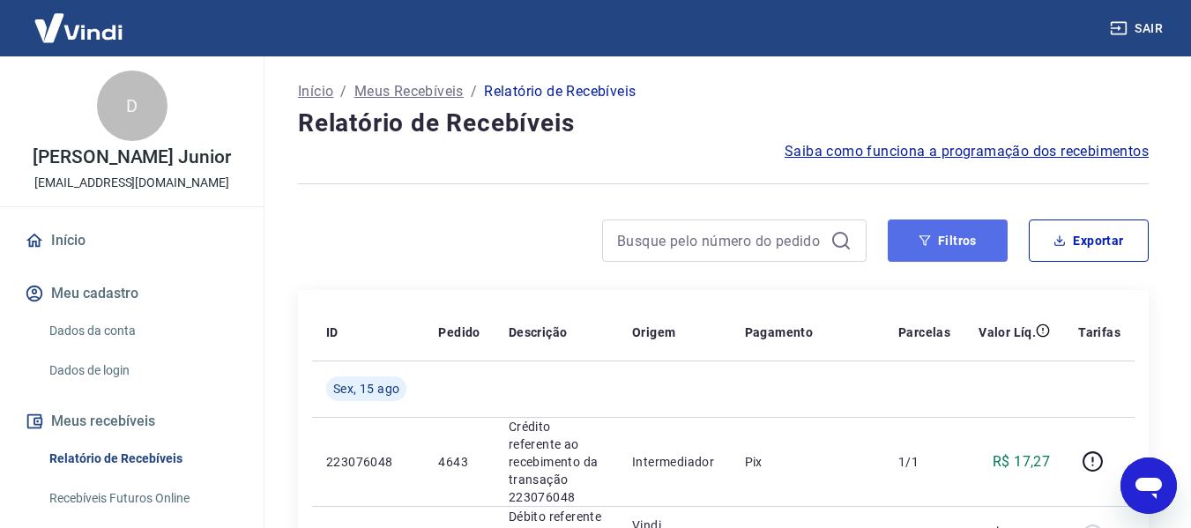
click at [924, 248] on button "Filtros" at bounding box center [948, 240] width 120 height 42
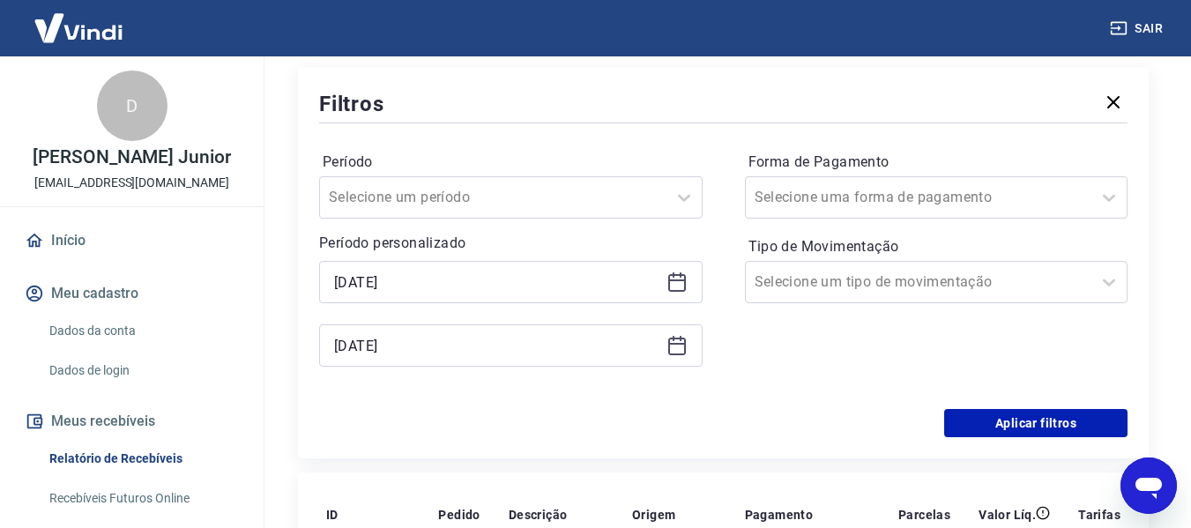
scroll to position [264, 0]
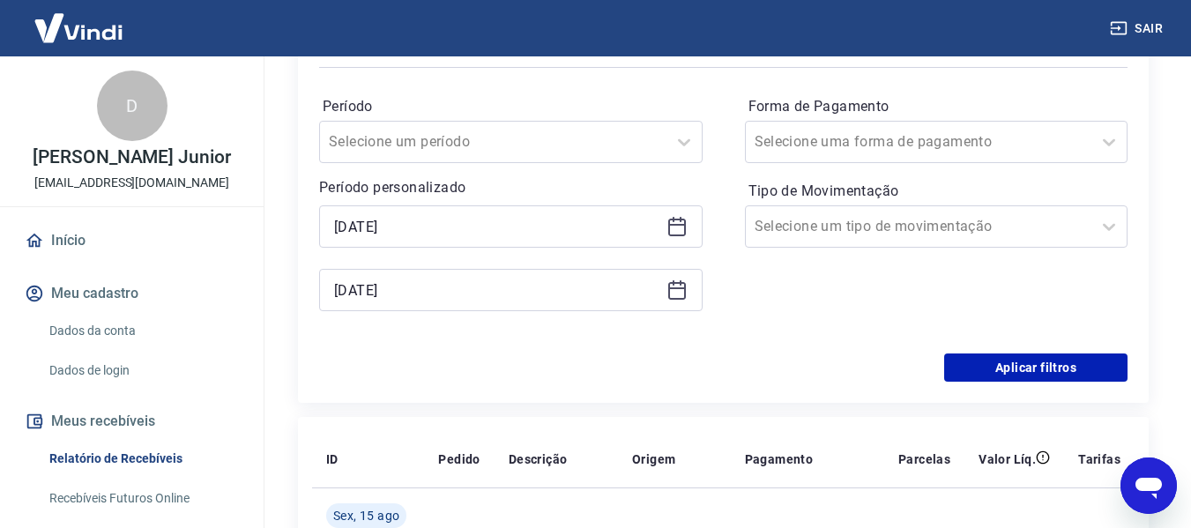
click at [688, 219] on div "[DATE]" at bounding box center [510, 226] width 383 height 42
click at [681, 228] on icon at bounding box center [676, 226] width 21 height 21
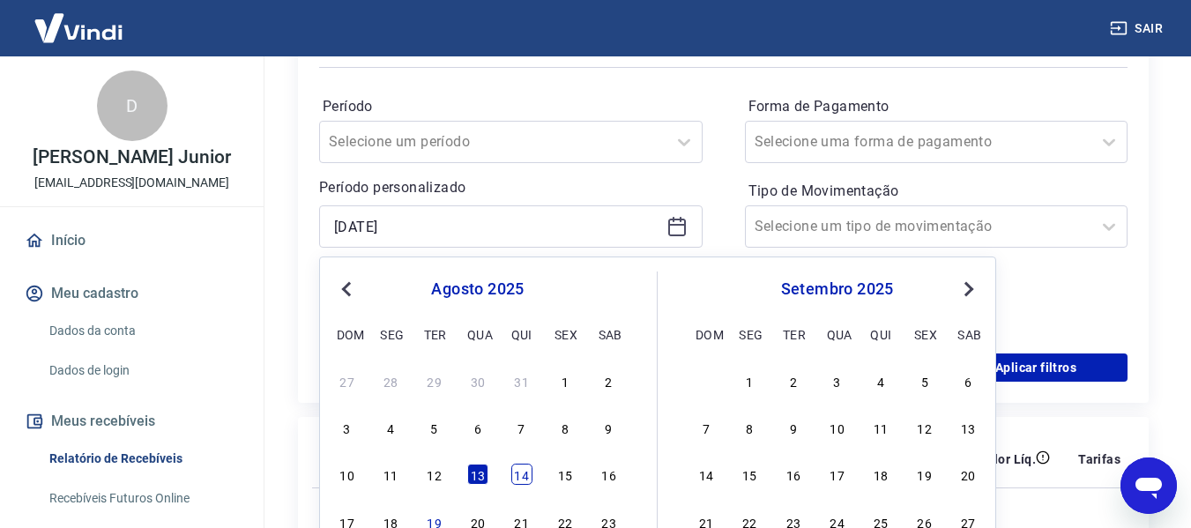
click at [525, 472] on div "14" at bounding box center [521, 474] width 21 height 21
type input "[DATE]"
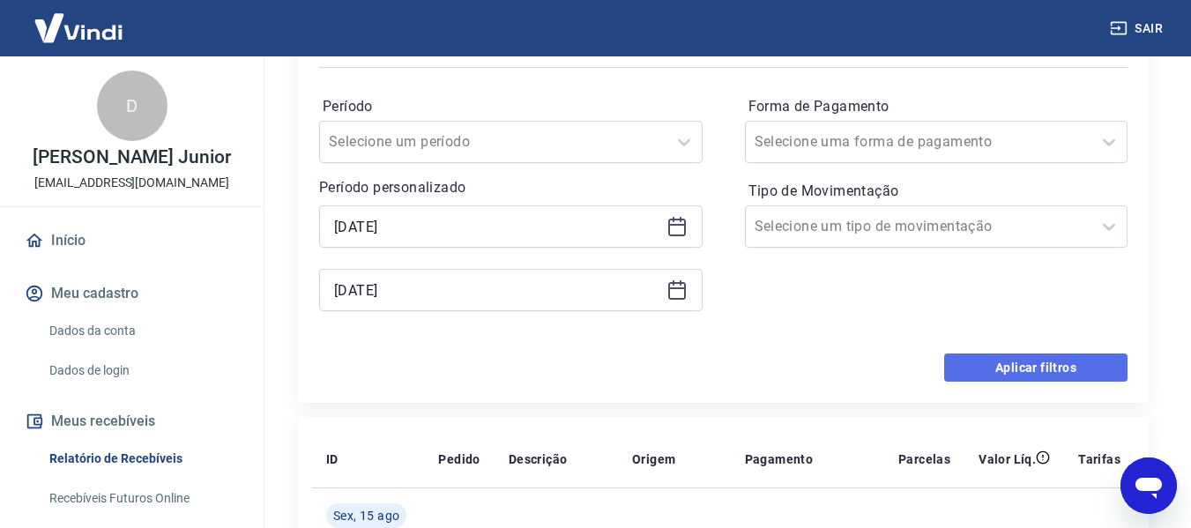
click at [1014, 373] on button "Aplicar filtros" at bounding box center [1035, 367] width 183 height 28
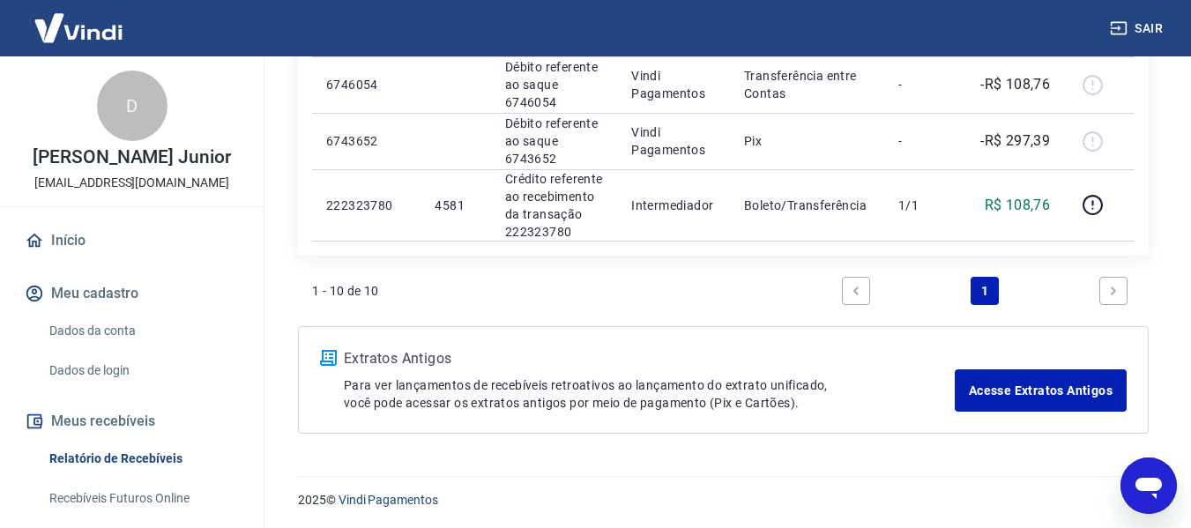
scroll to position [889, 0]
